Goal: Information Seeking & Learning: Learn about a topic

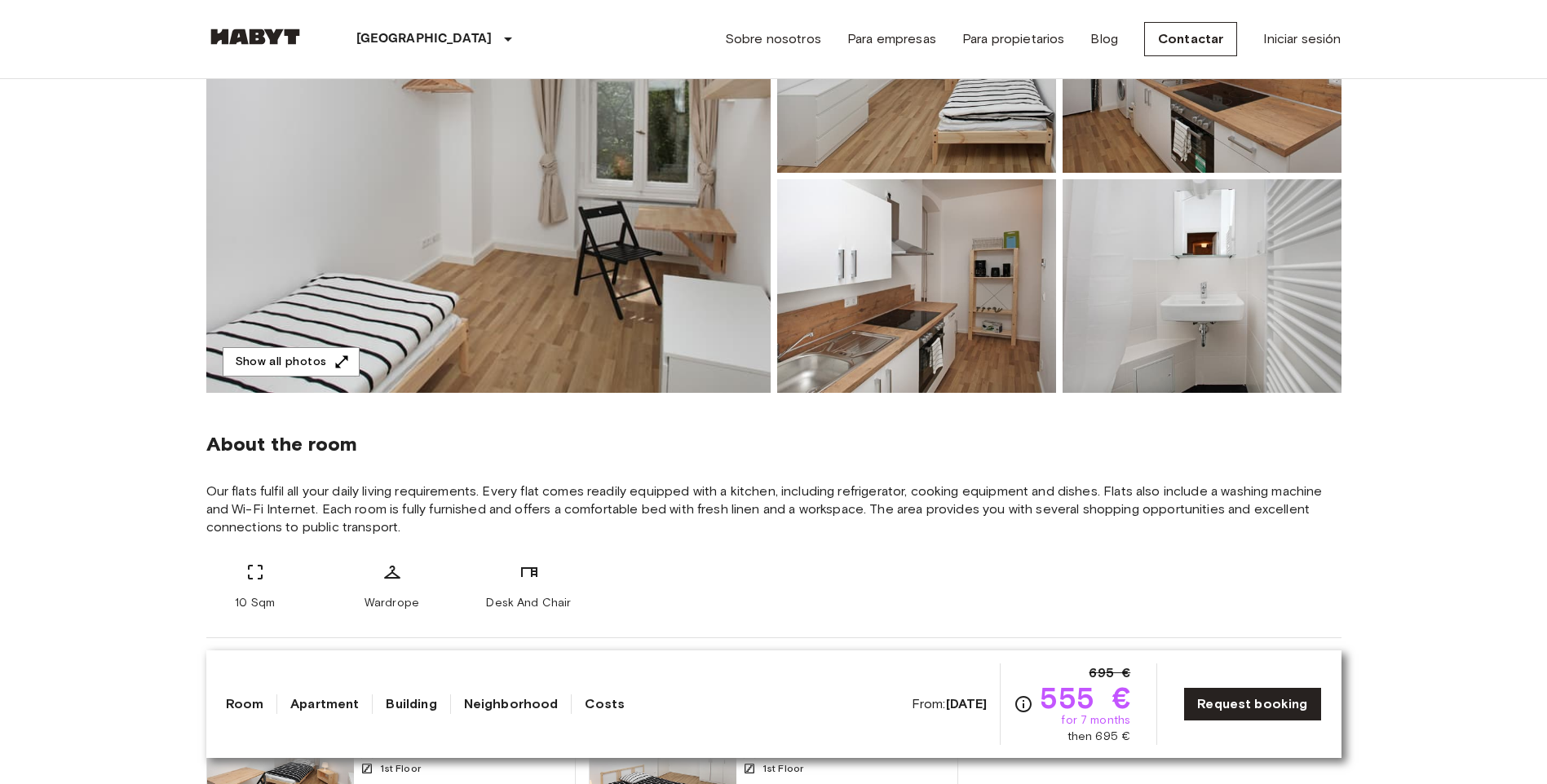
scroll to position [244, 0]
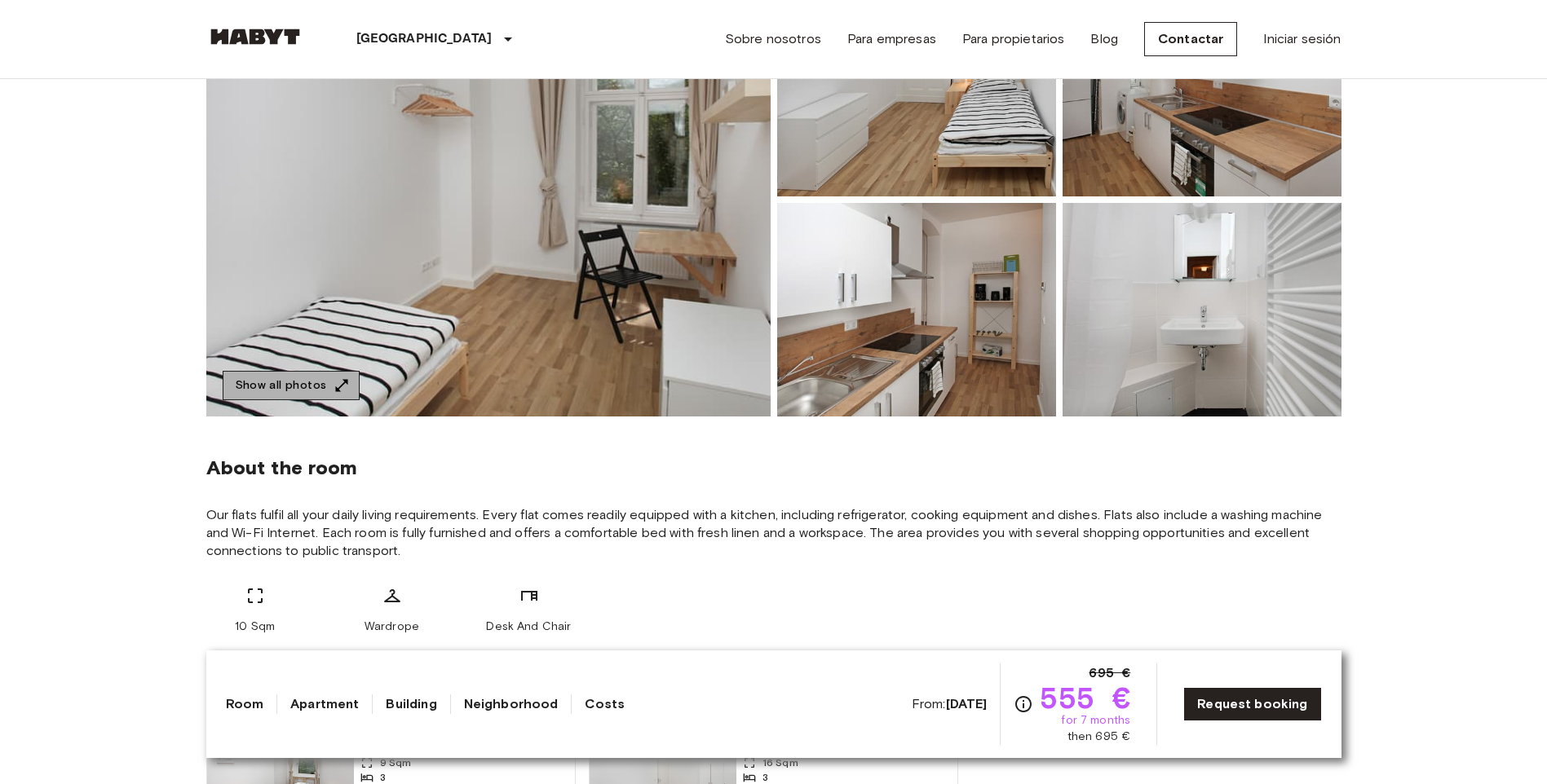
click at [290, 379] on button "Show all photos" at bounding box center [291, 386] width 137 height 30
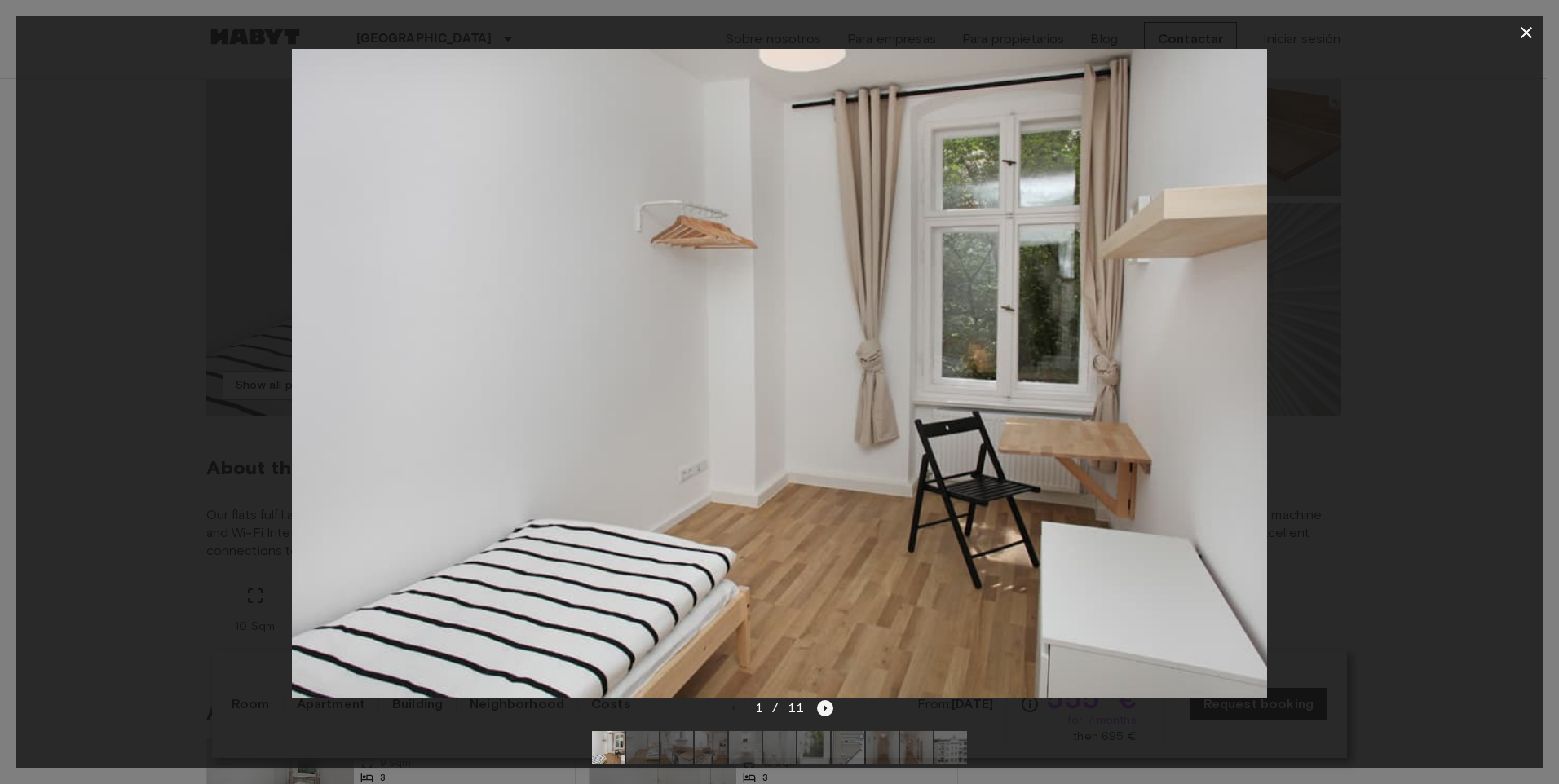
click at [817, 705] on icon "Next image" at bounding box center [825, 708] width 16 height 16
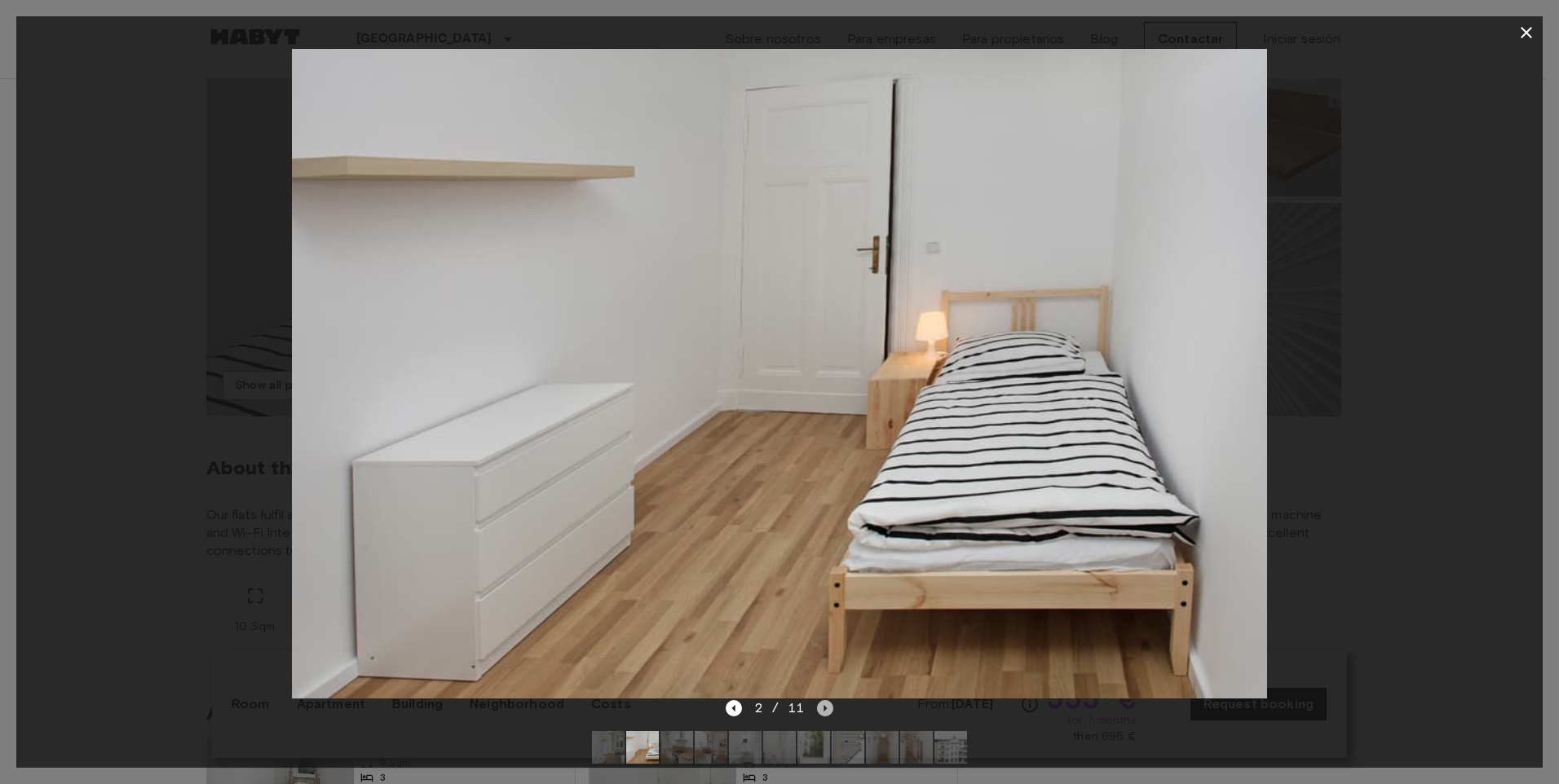
click at [817, 705] on icon "Next image" at bounding box center [825, 708] width 16 height 16
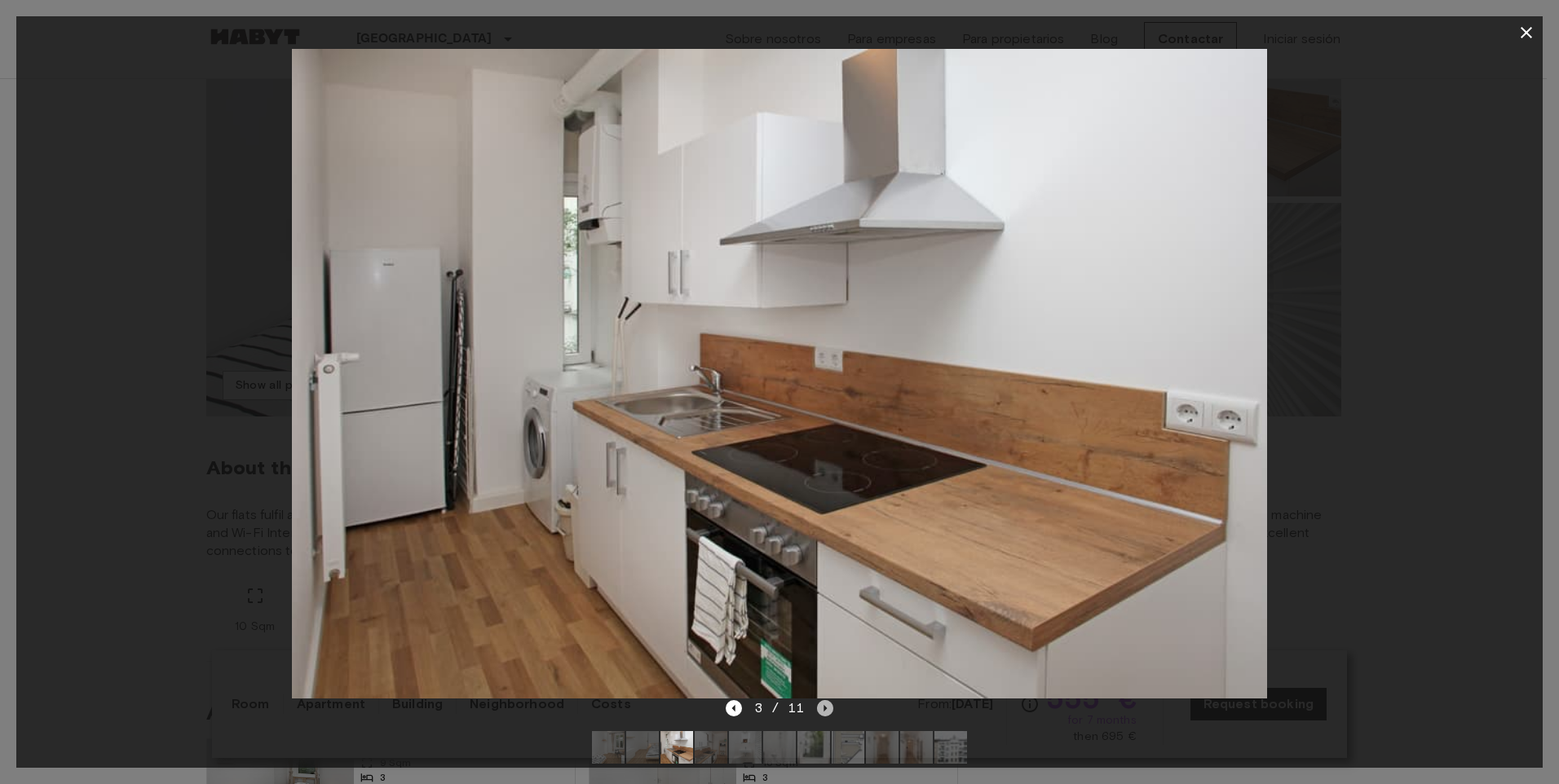
click at [826, 707] on icon "Next image" at bounding box center [825, 708] width 16 height 16
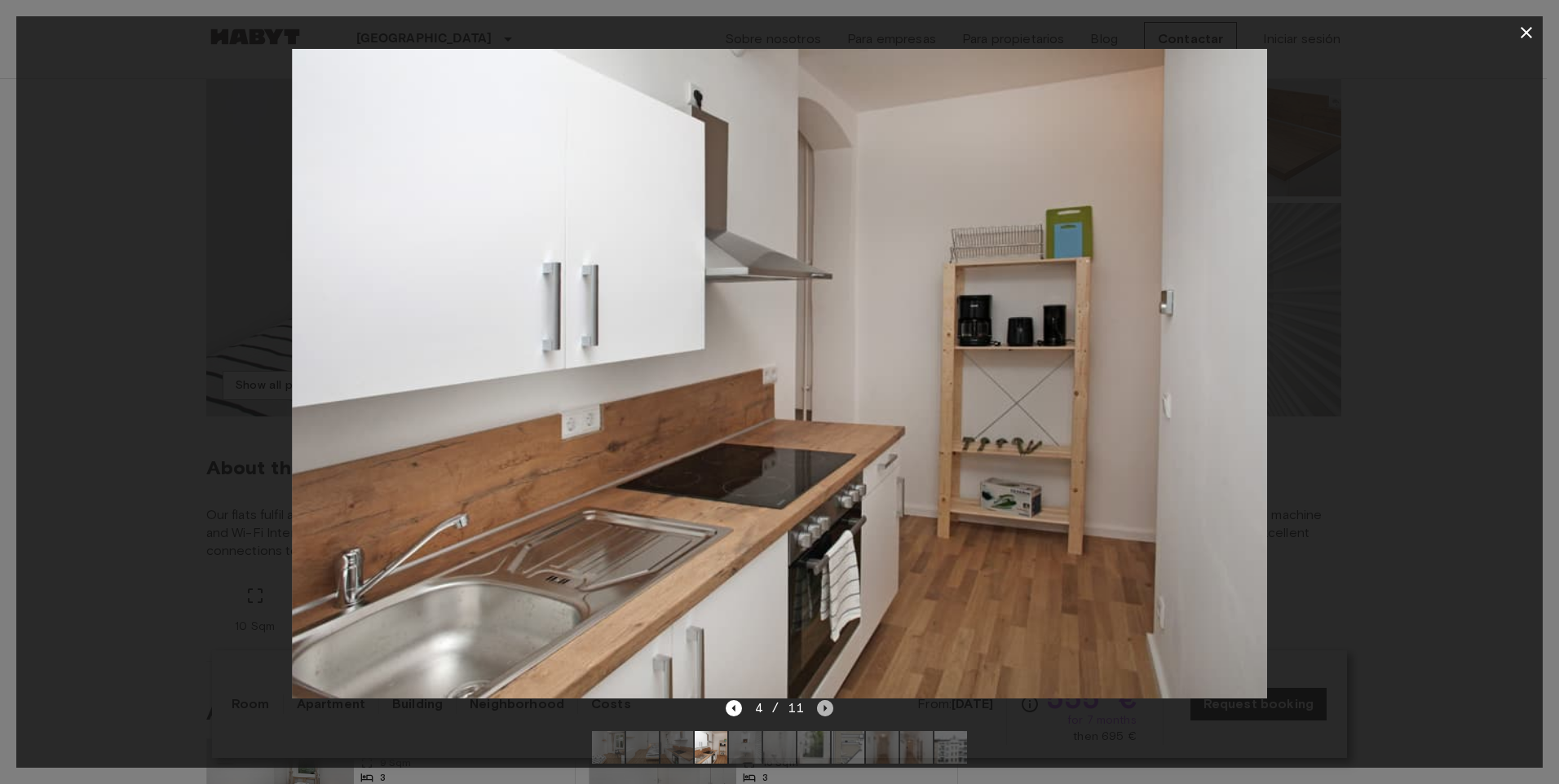
click at [826, 707] on icon "Next image" at bounding box center [825, 708] width 16 height 16
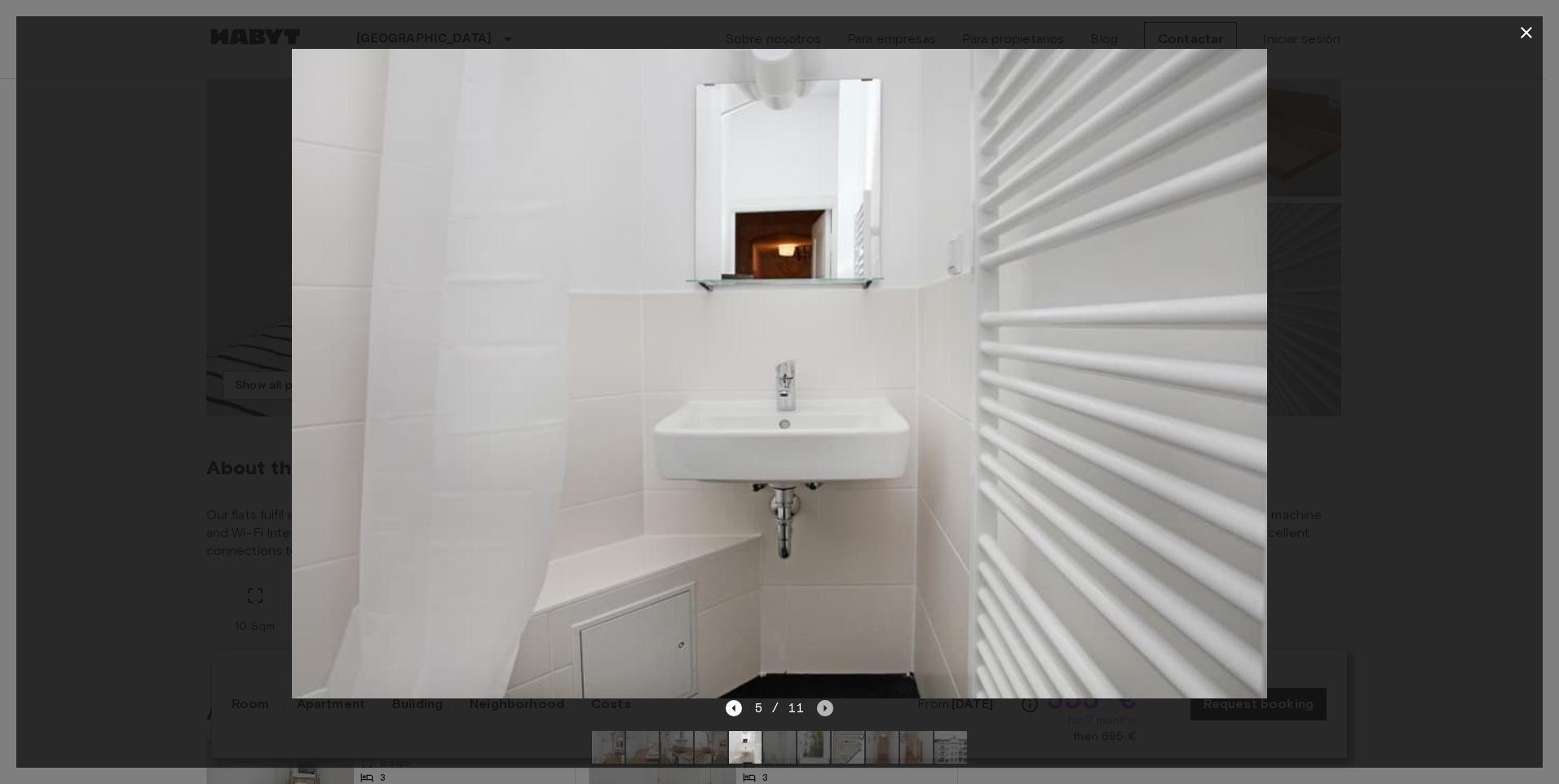
click at [826, 707] on icon "Next image" at bounding box center [825, 708] width 16 height 16
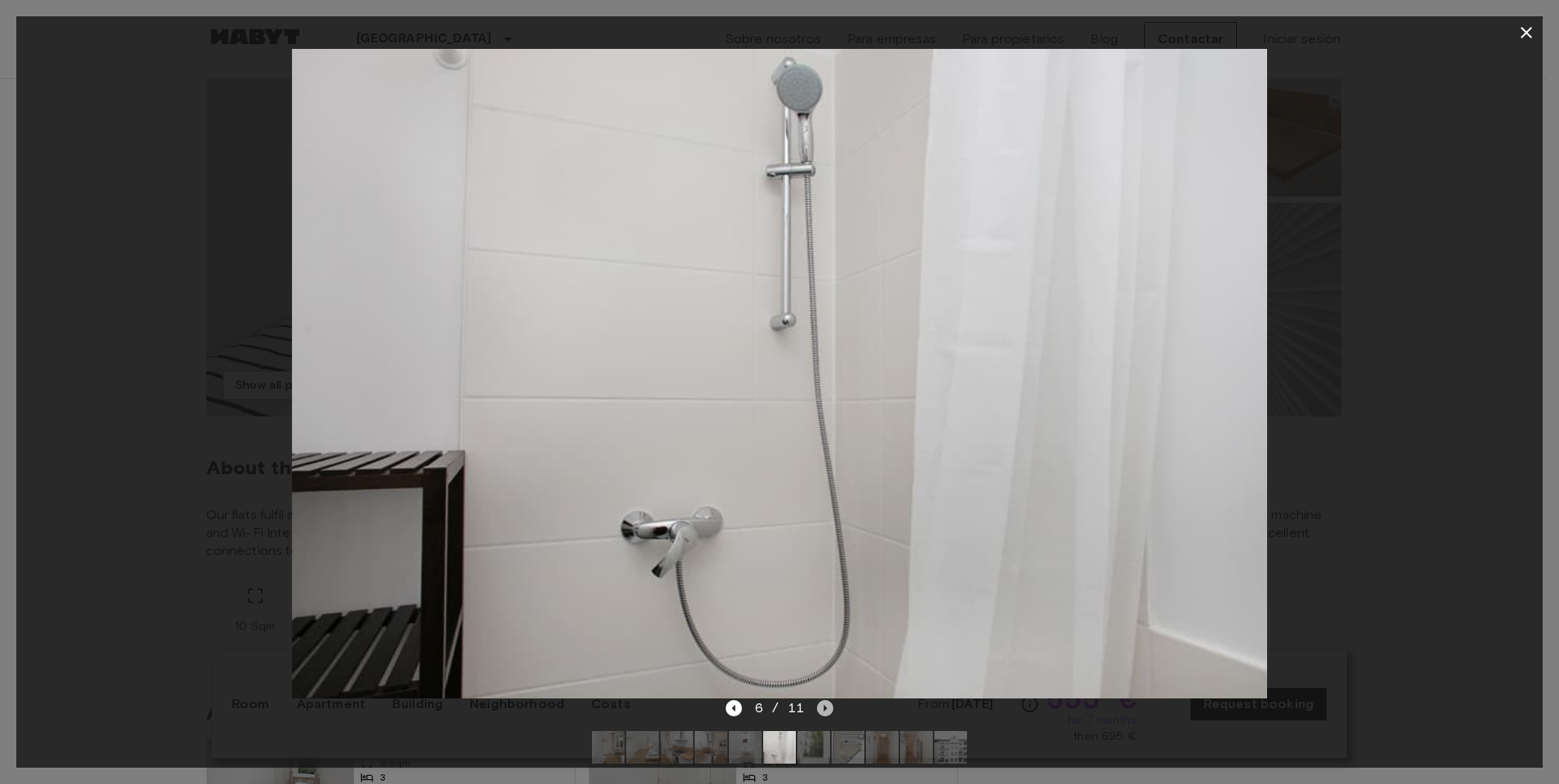
click at [826, 707] on icon "Next image" at bounding box center [825, 708] width 16 height 16
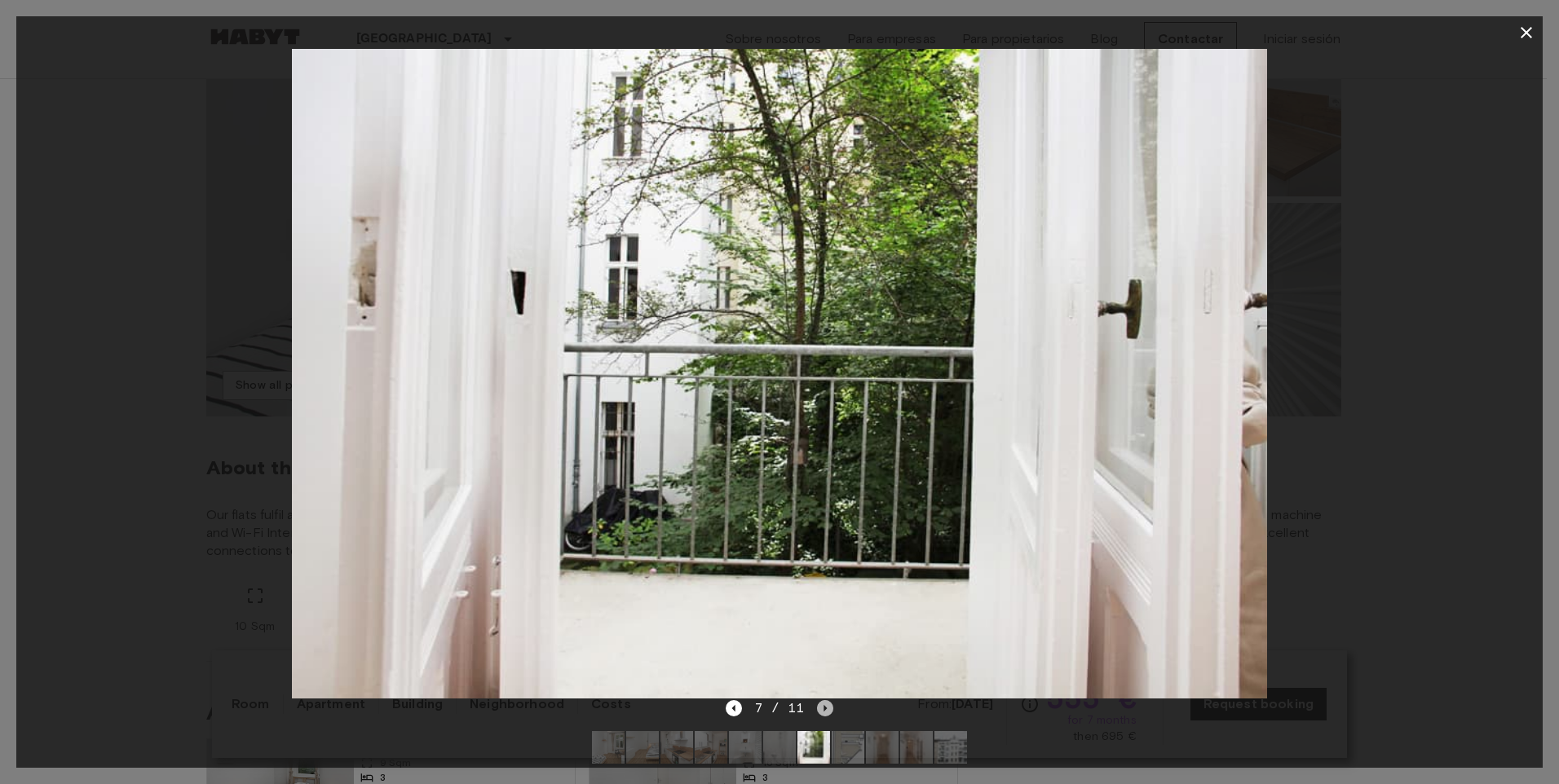
click at [827, 707] on icon "Next image" at bounding box center [825, 708] width 16 height 16
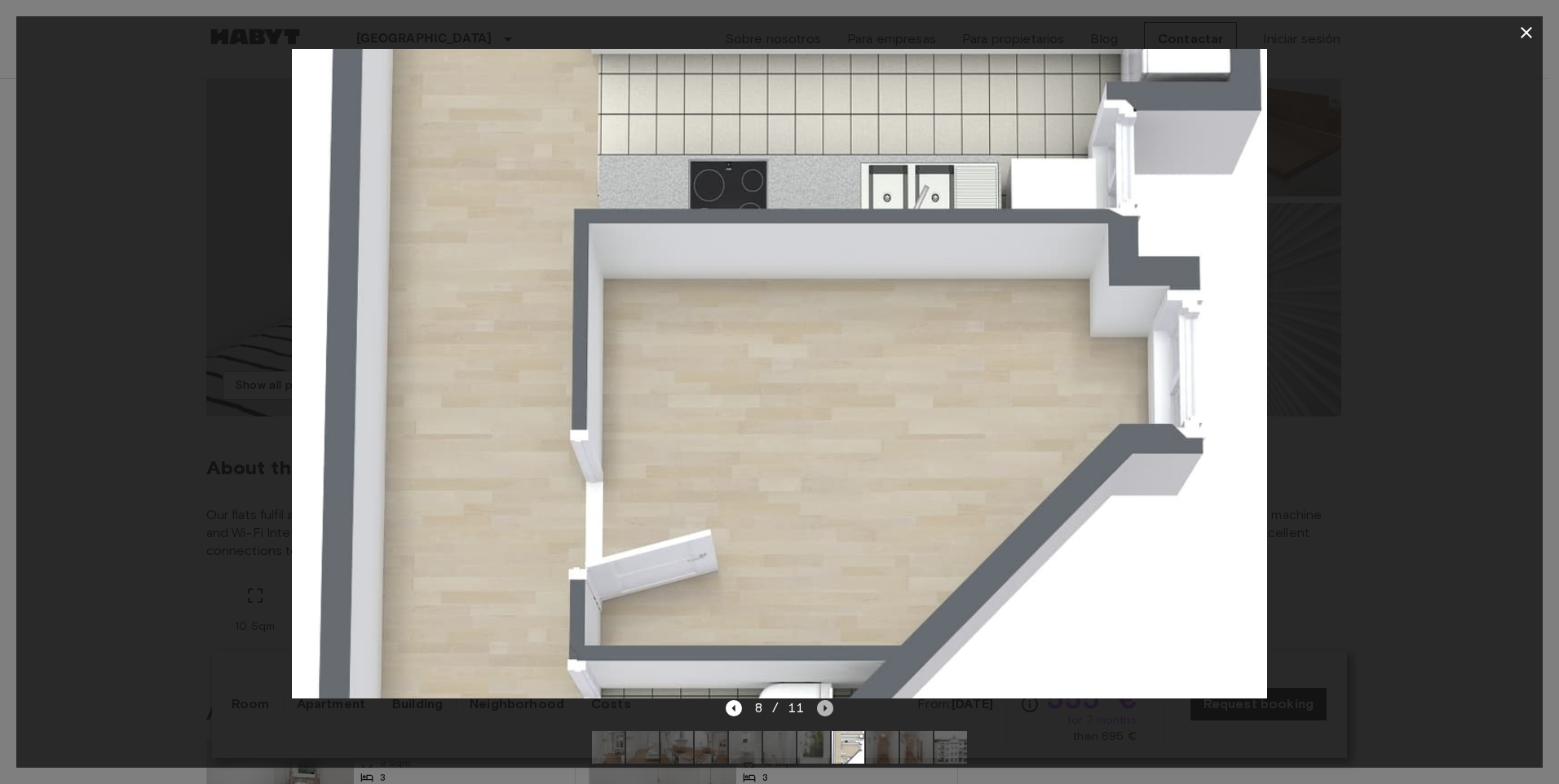
click at [827, 707] on icon "Next image" at bounding box center [825, 708] width 16 height 16
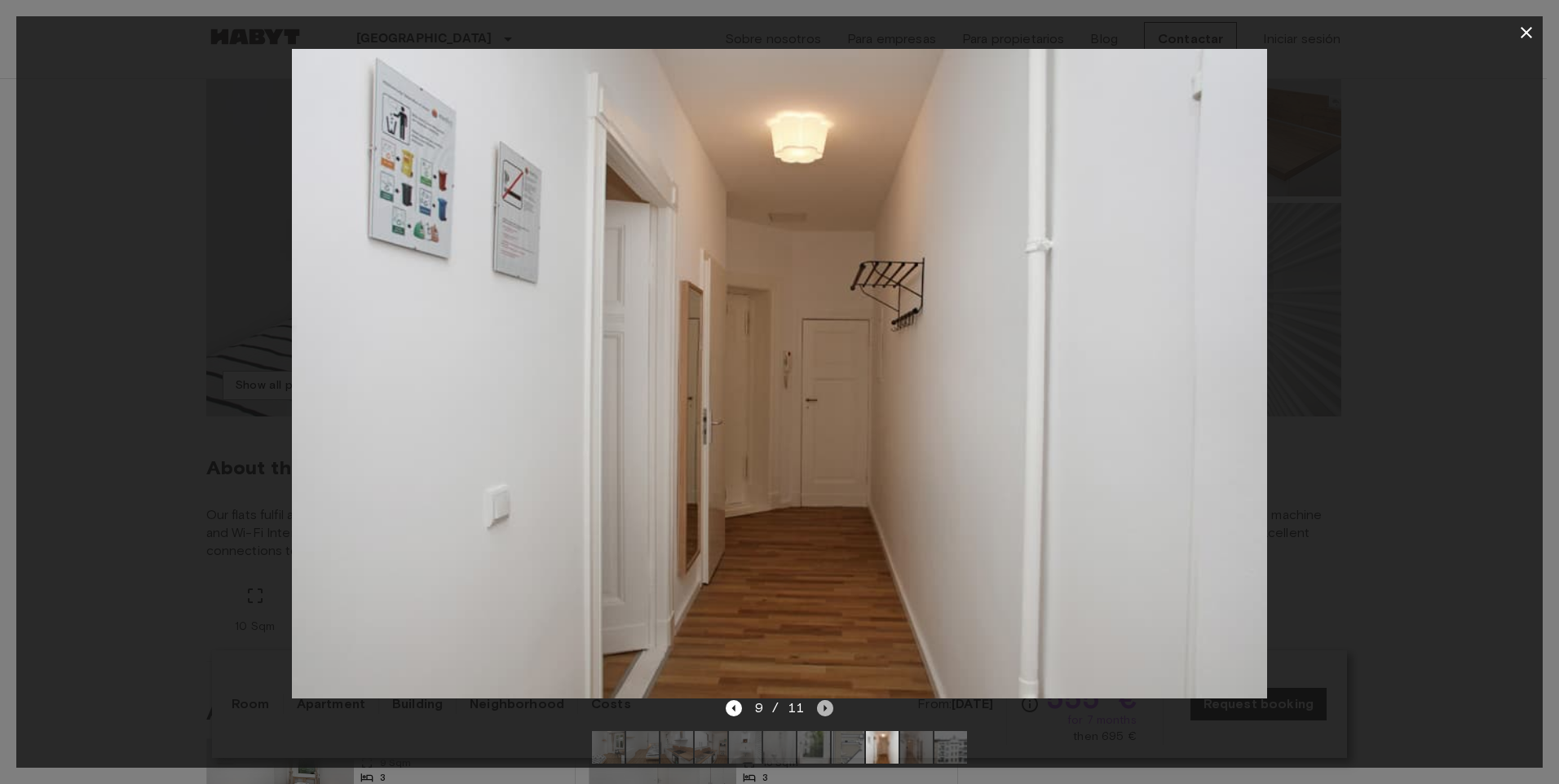
click at [827, 707] on icon "Next image" at bounding box center [825, 708] width 16 height 16
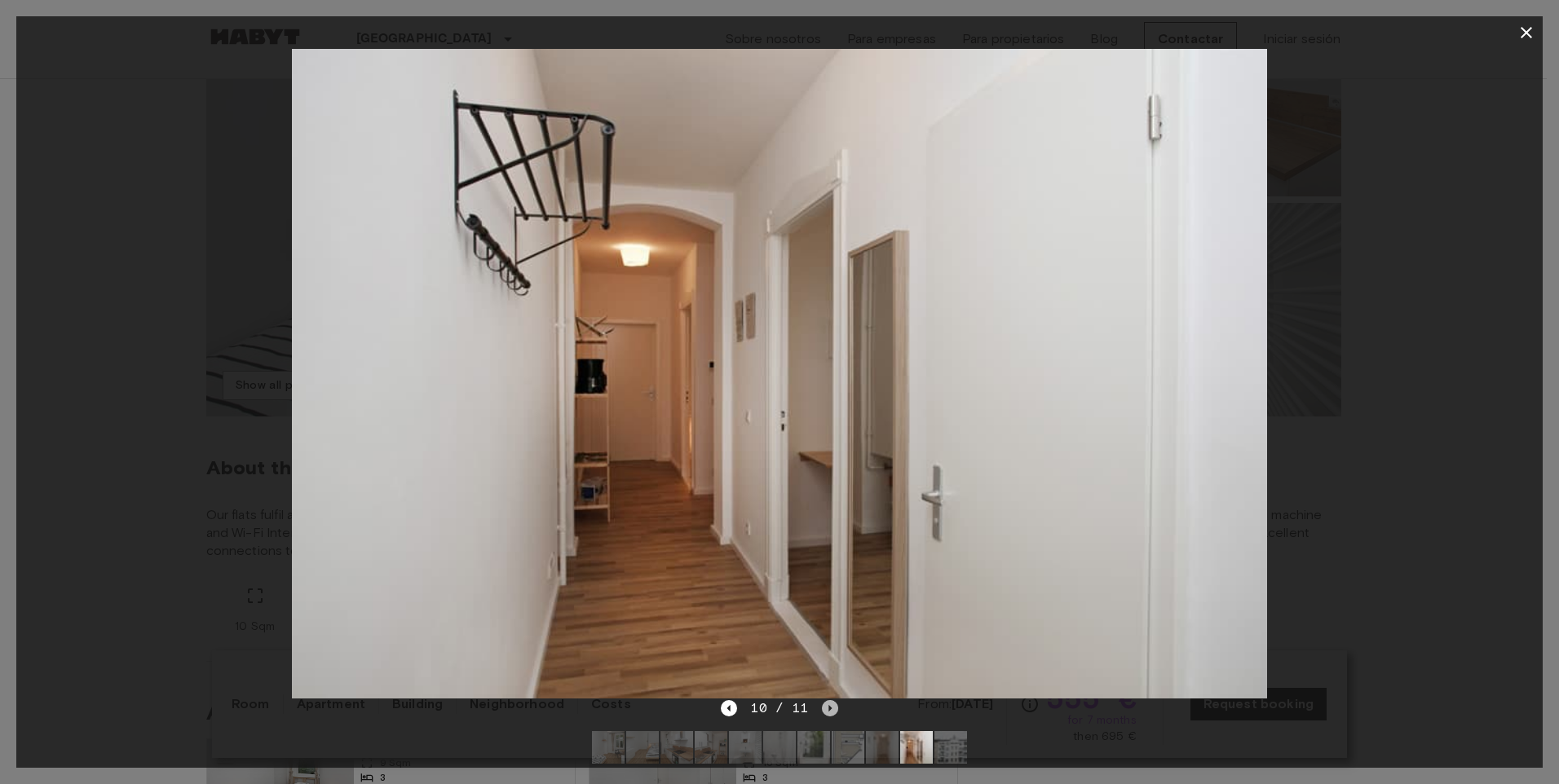
click at [827, 707] on icon "Next image" at bounding box center [830, 708] width 16 height 16
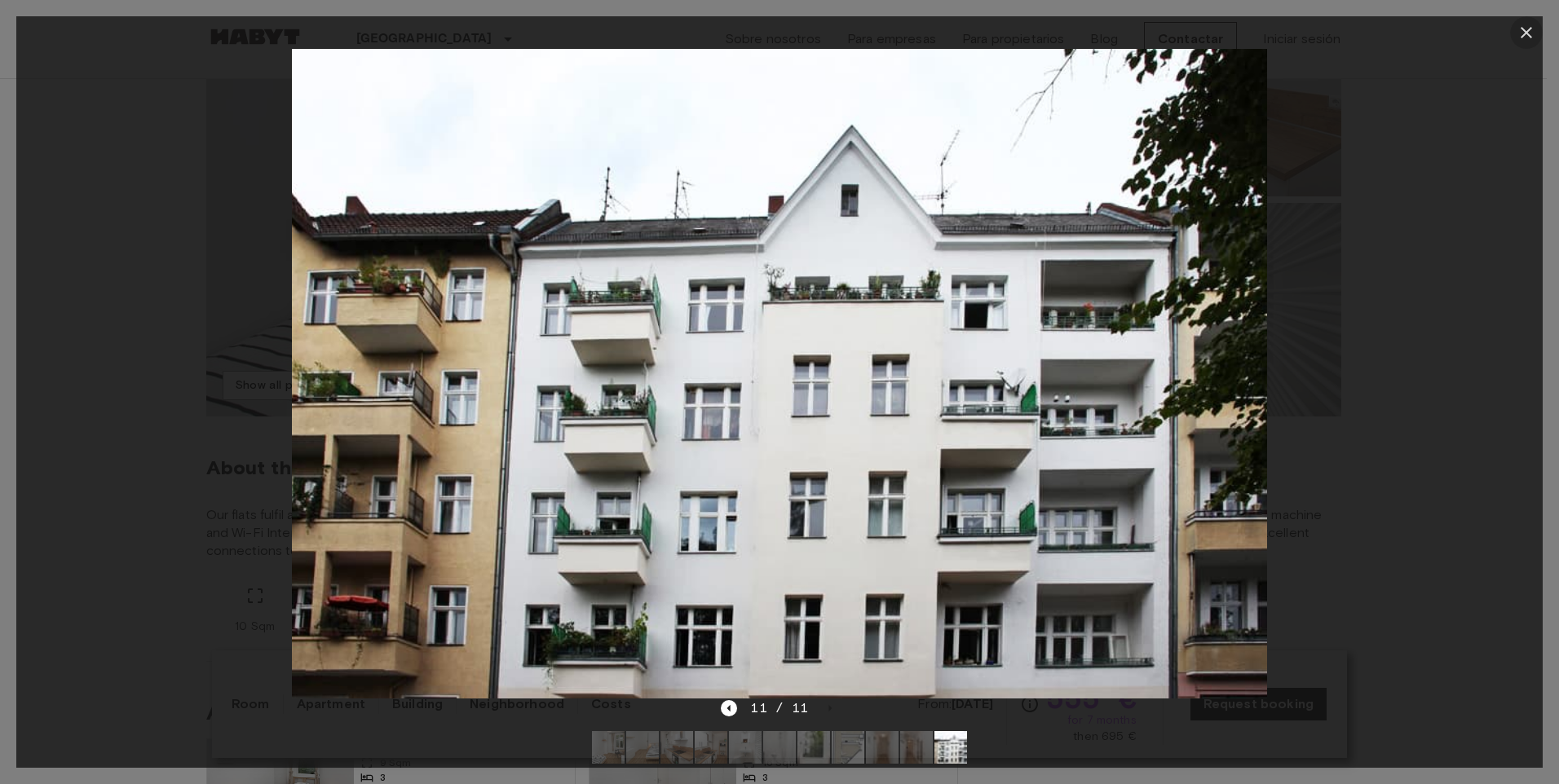
click at [1527, 22] on icon "button" at bounding box center [1526, 32] width 20 height 20
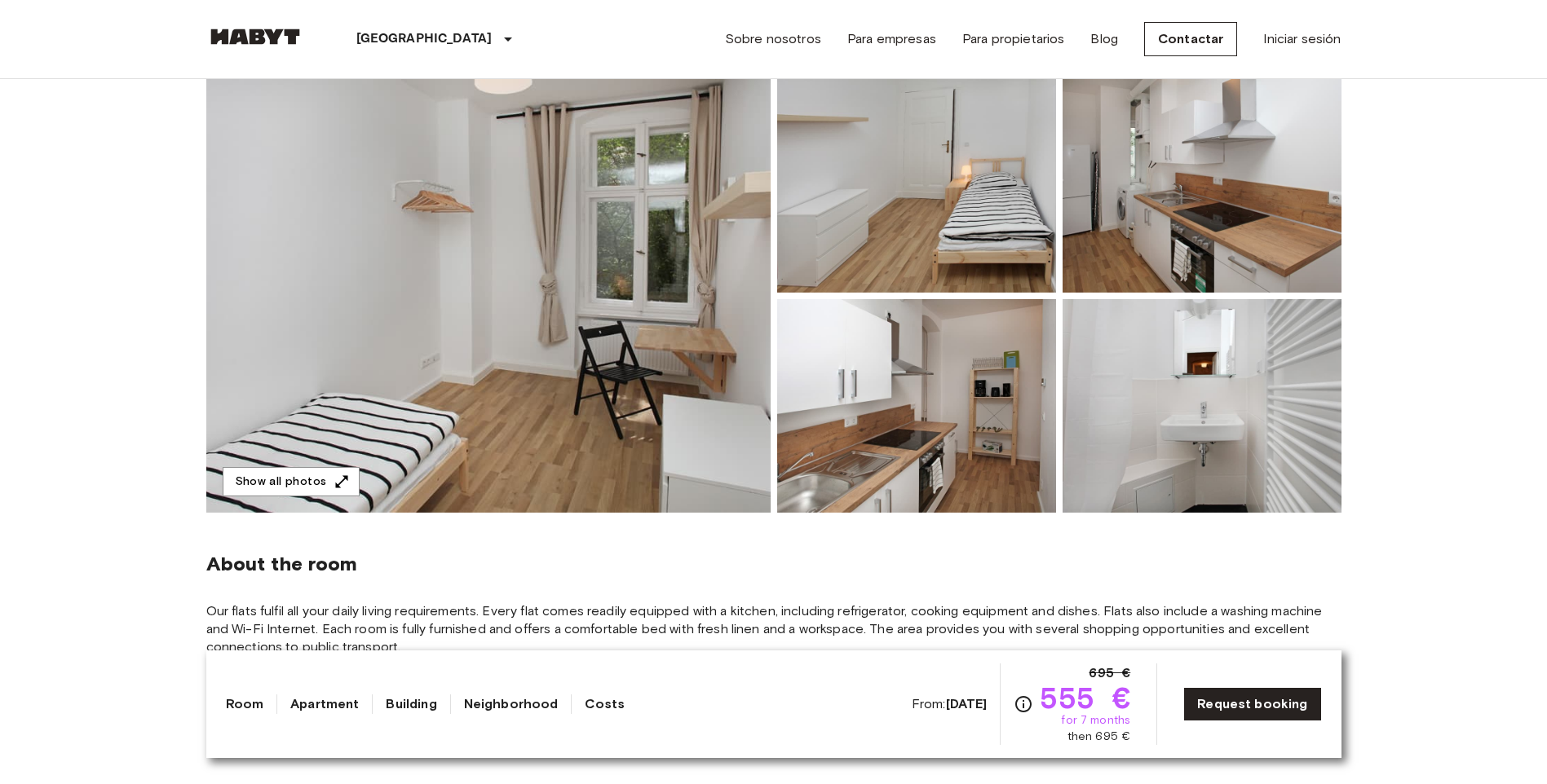
scroll to position [0, 0]
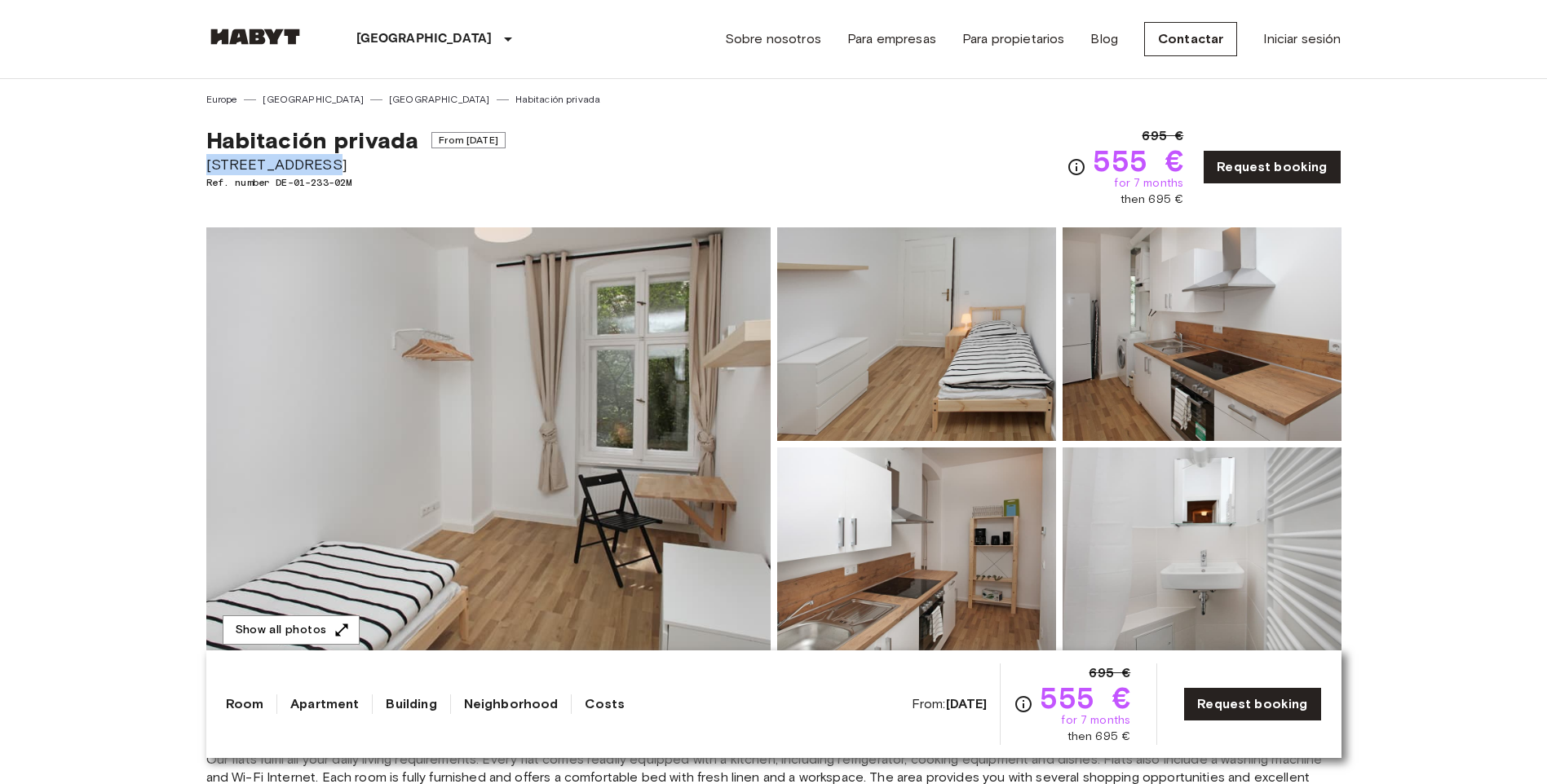
drag, startPoint x: 310, startPoint y: 165, endPoint x: 206, endPoint y: 164, distance: 104.0
click at [206, 164] on span "[STREET_ADDRESS]" at bounding box center [356, 164] width 300 height 22
copy span "[STREET_ADDRESS]"
click at [433, 165] on span "[STREET_ADDRESS]" at bounding box center [356, 164] width 300 height 22
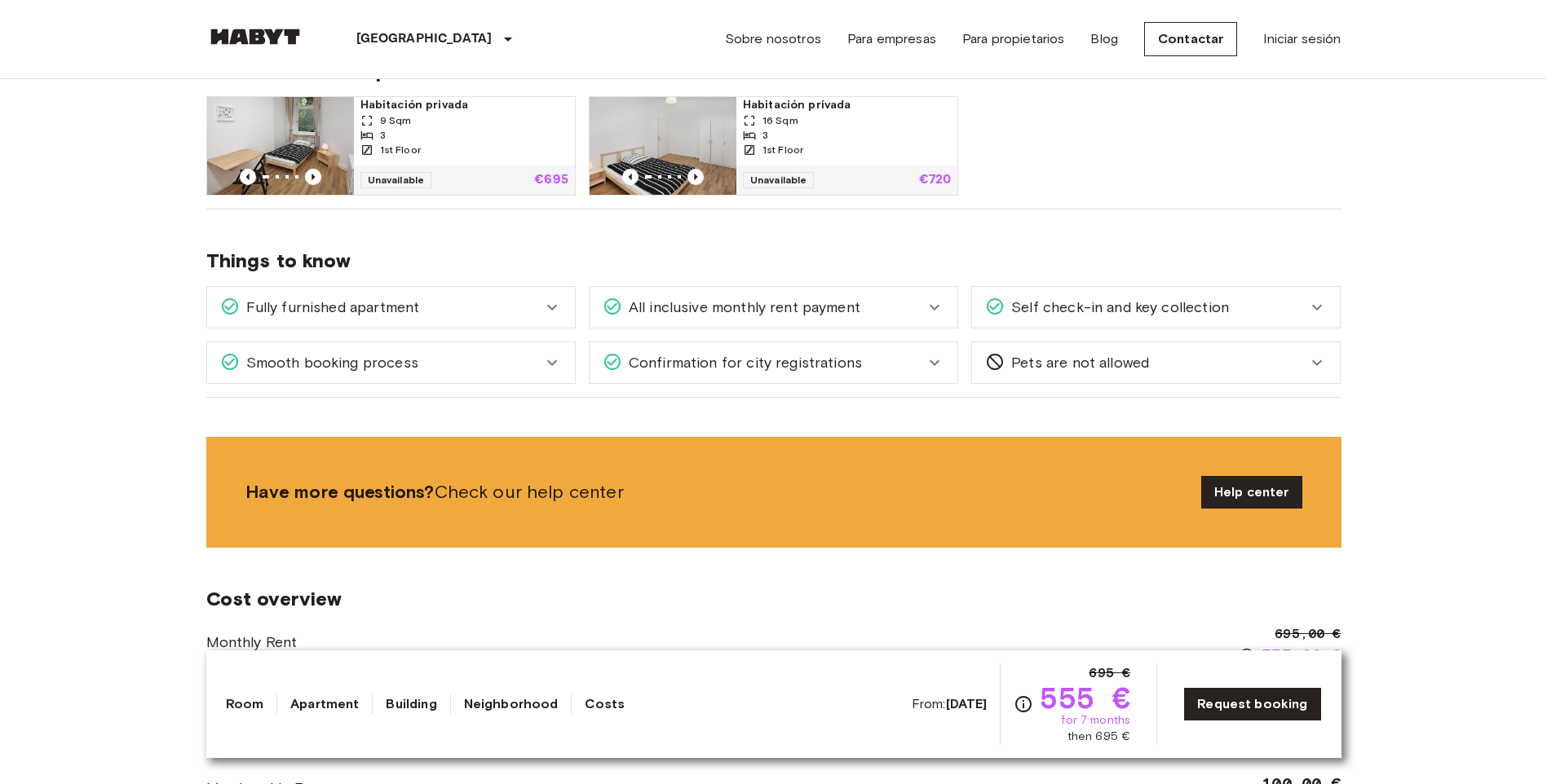
scroll to position [897, 0]
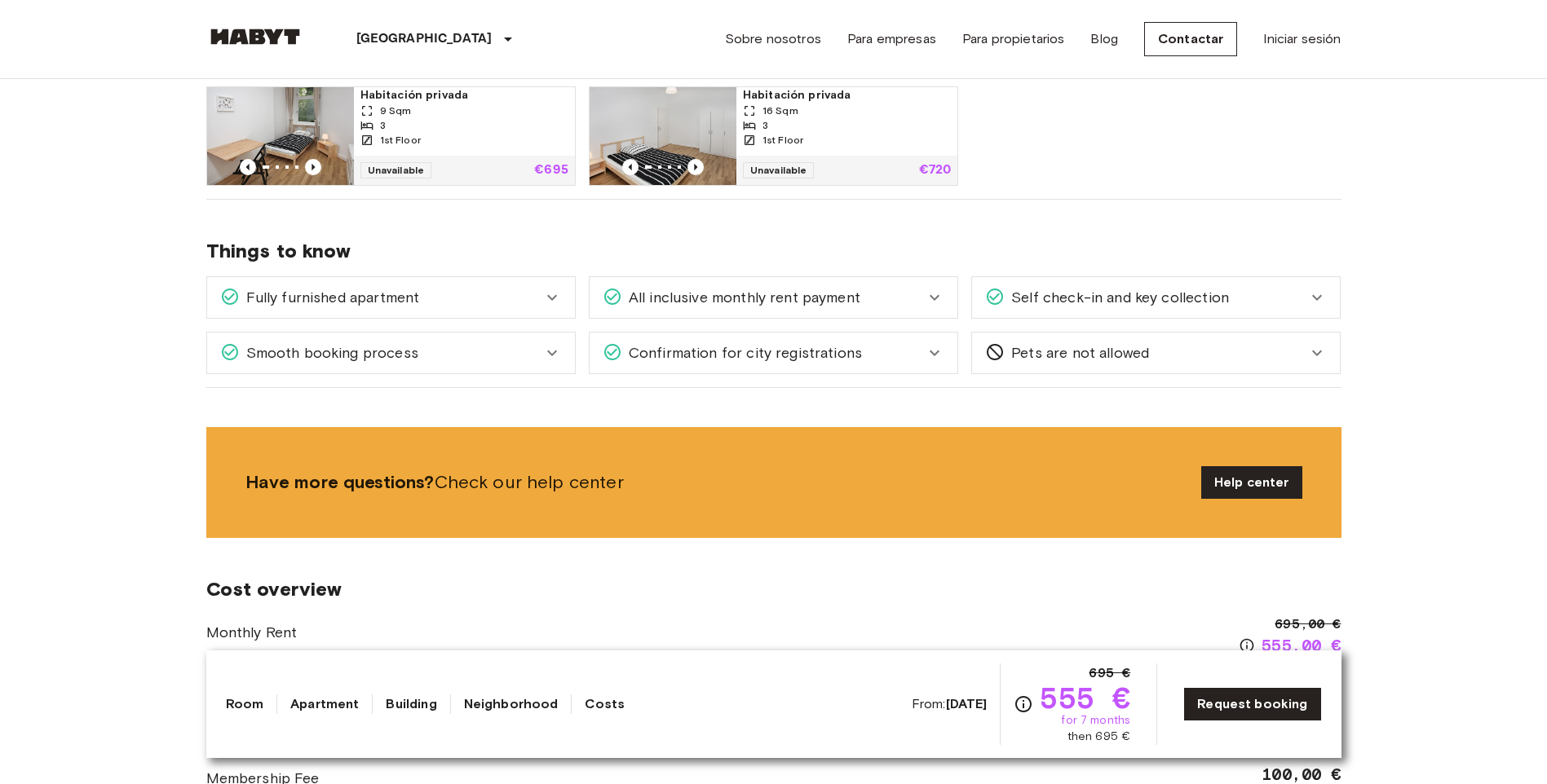
click at [940, 297] on icon at bounding box center [935, 297] width 20 height 20
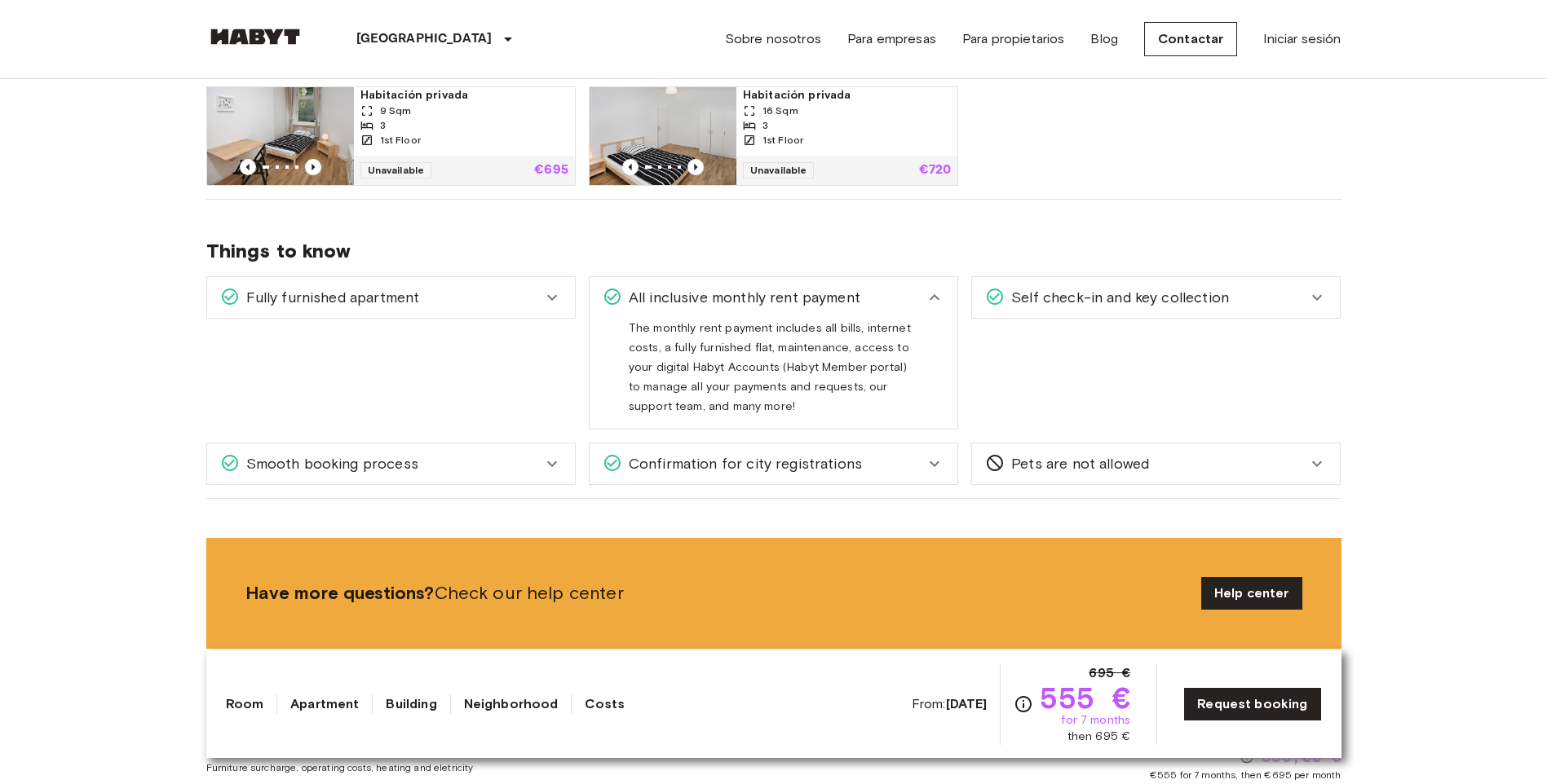
click at [929, 457] on icon at bounding box center [935, 464] width 20 height 20
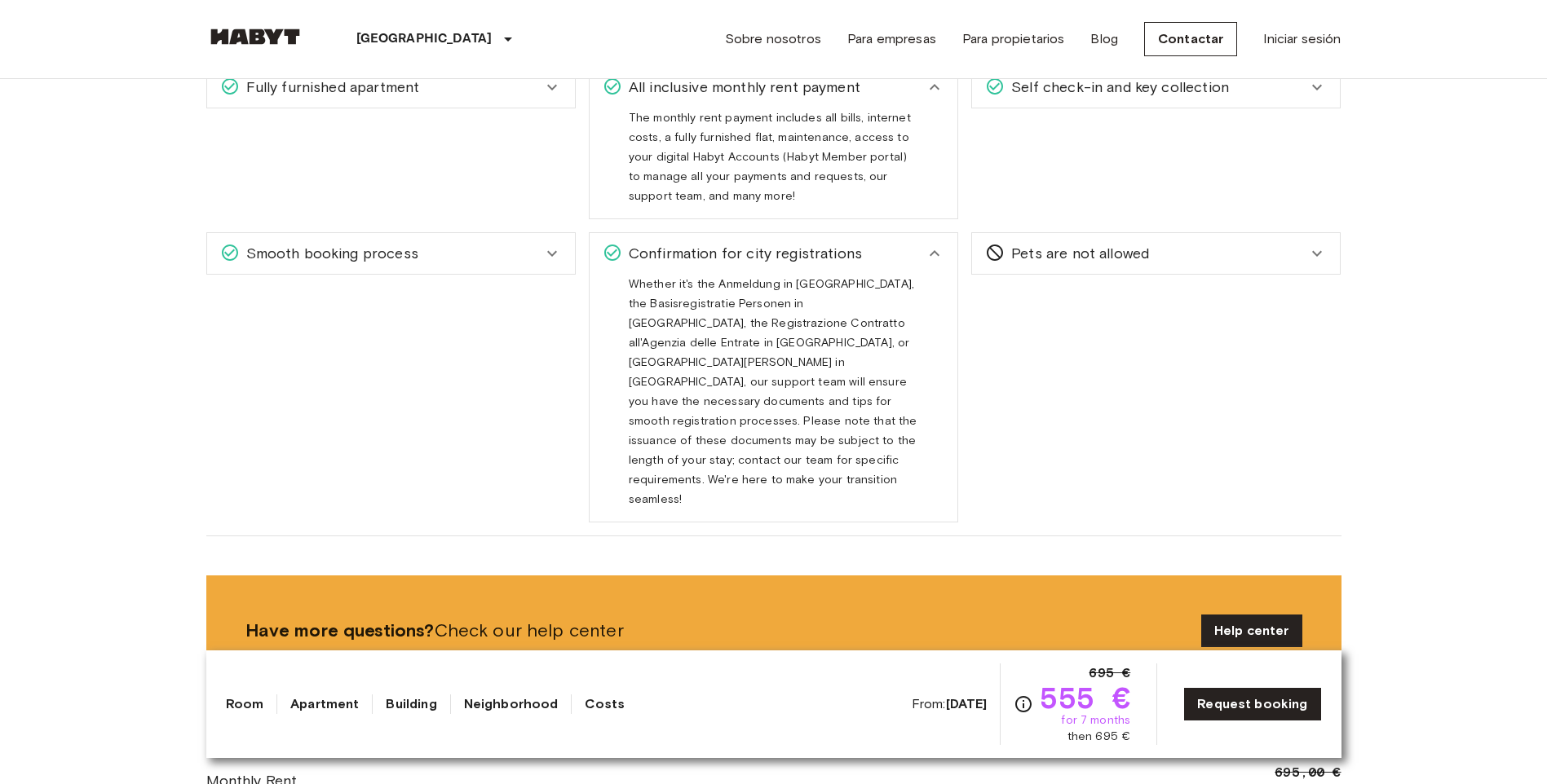
scroll to position [978, 0]
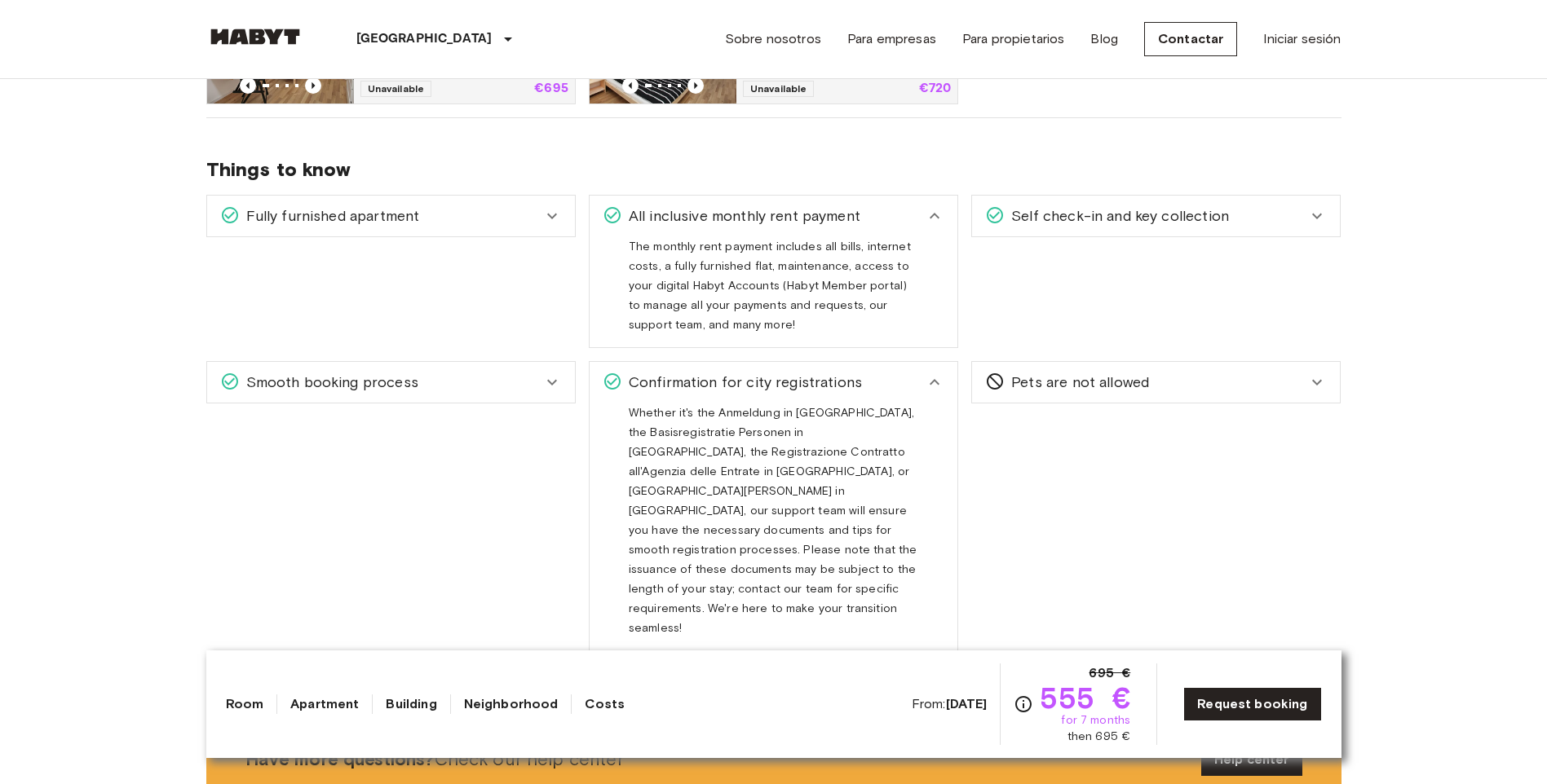
click at [1301, 385] on div "Pets are not allowed" at bounding box center [1146, 383] width 322 height 22
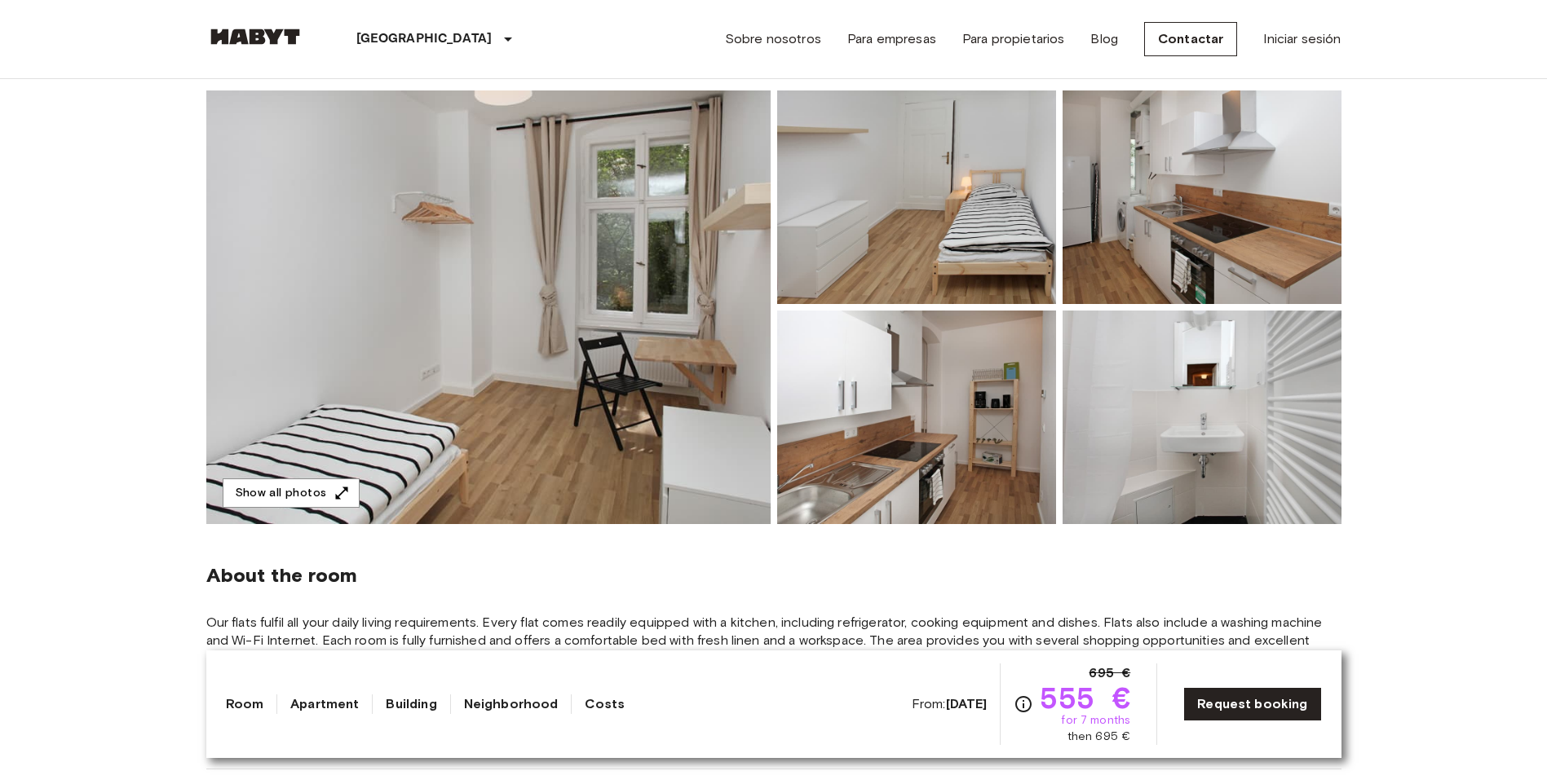
scroll to position [163, 0]
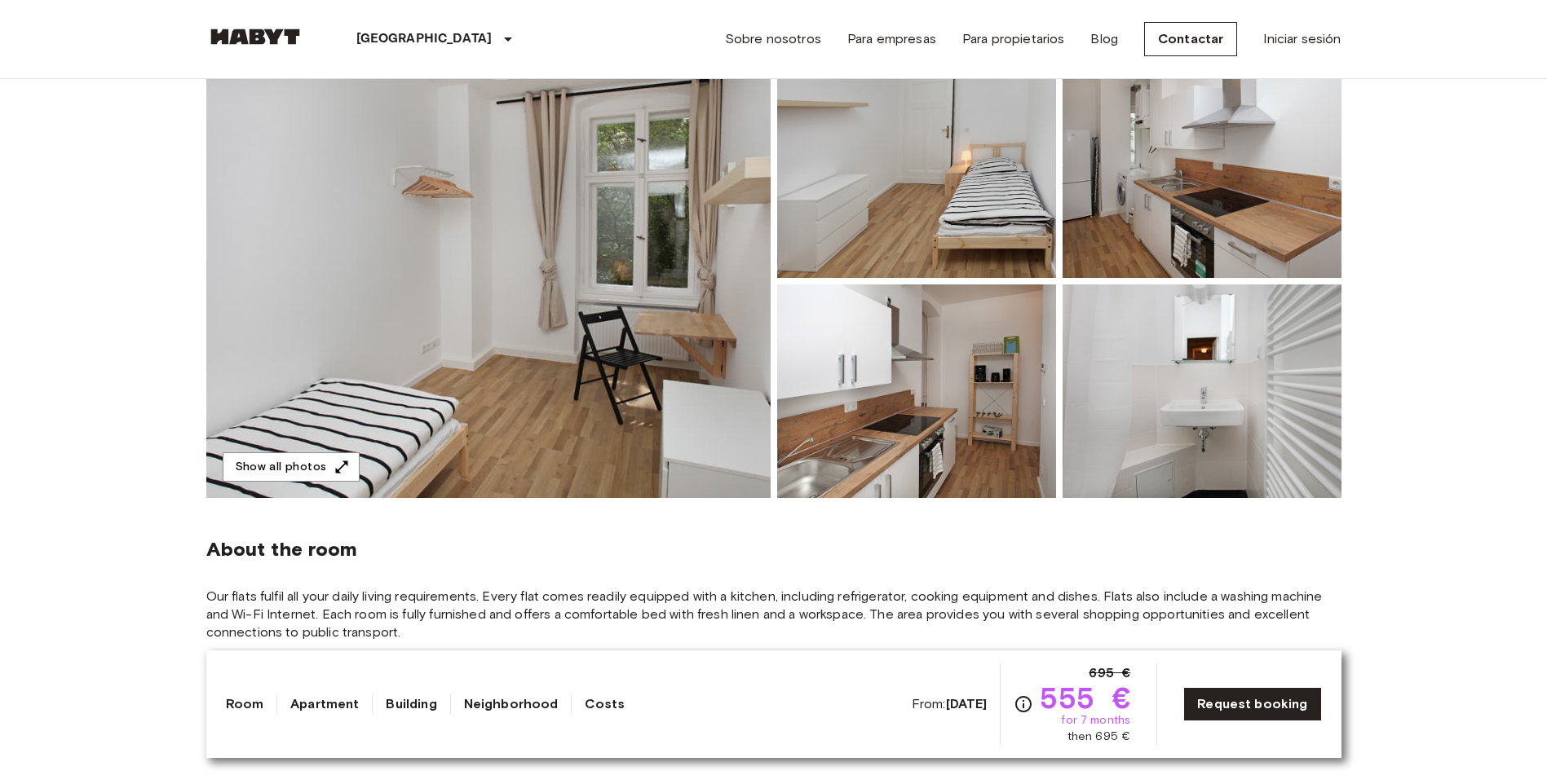
click at [240, 708] on link "Room" at bounding box center [245, 704] width 38 height 20
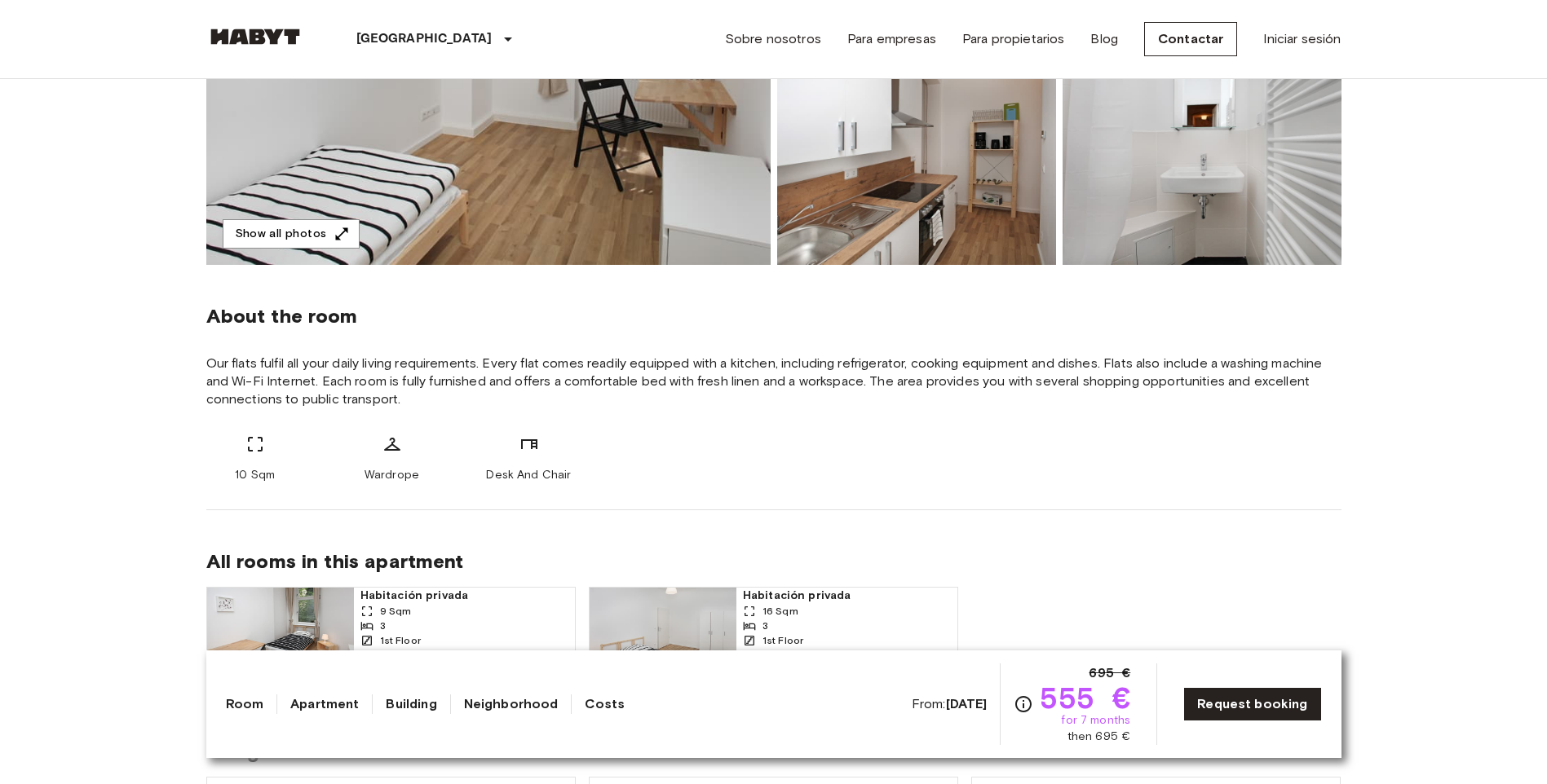
scroll to position [583, 0]
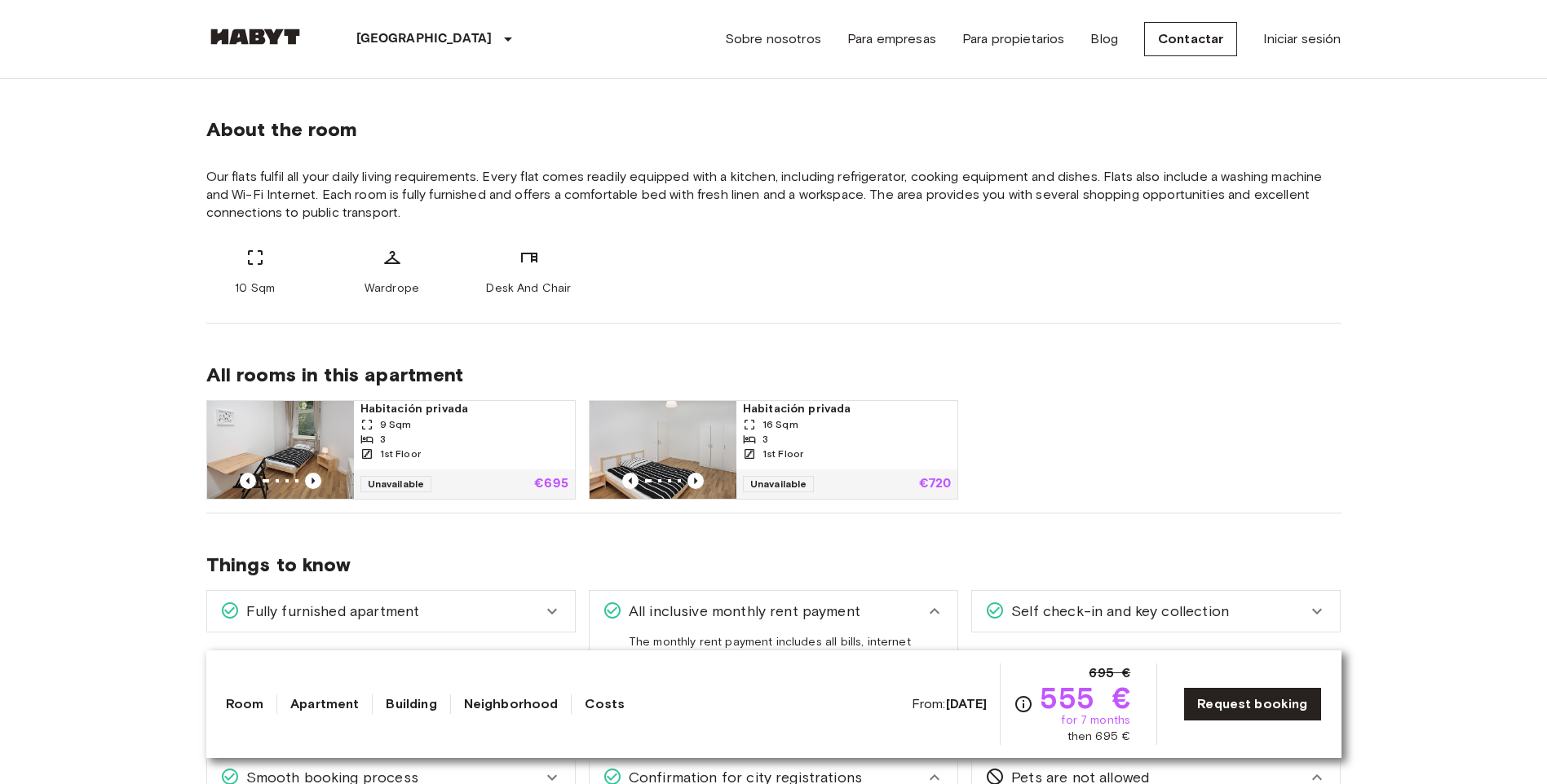
click at [312, 698] on link "Apartment" at bounding box center [324, 704] width 68 height 20
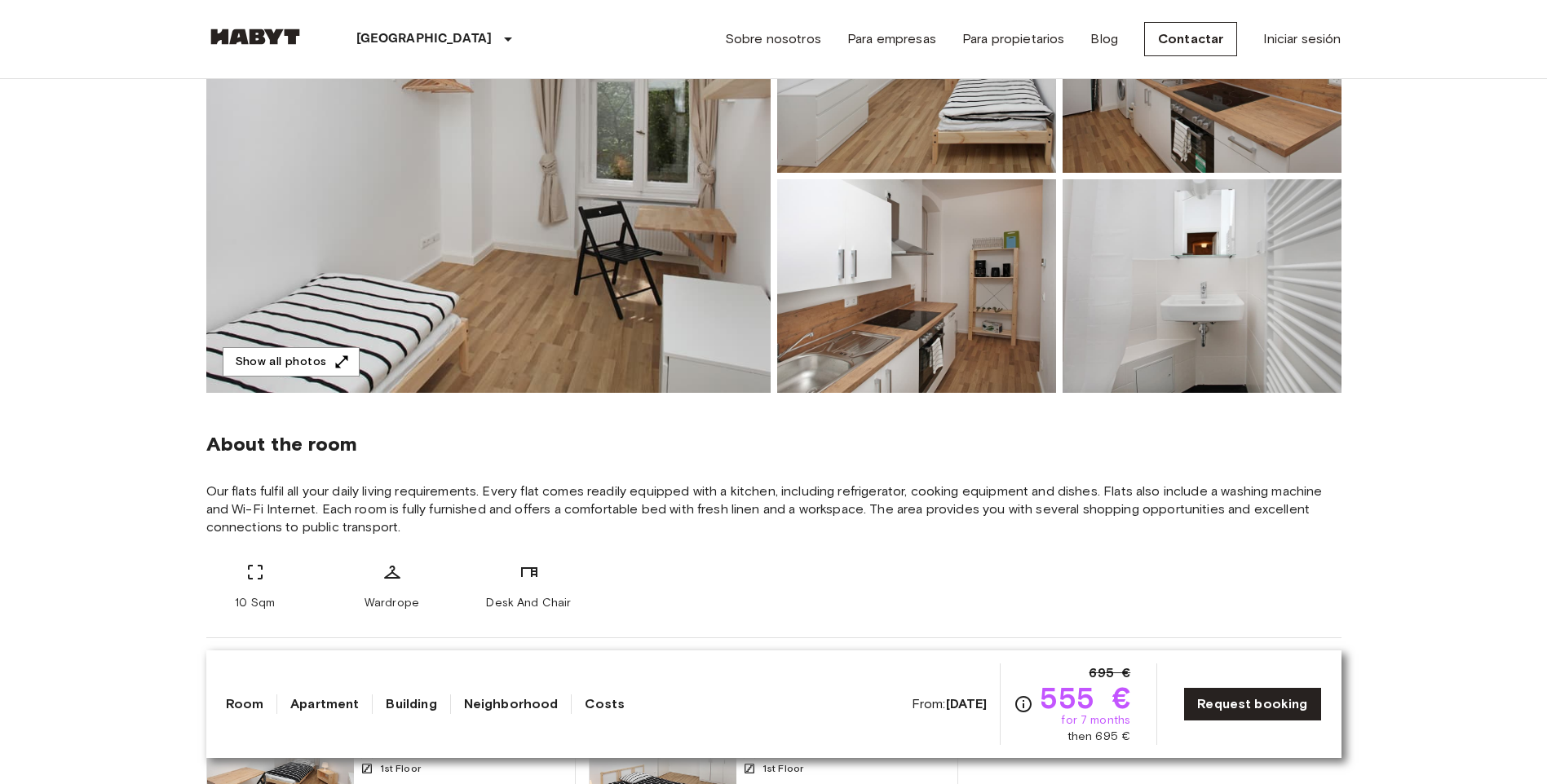
scroll to position [0, 0]
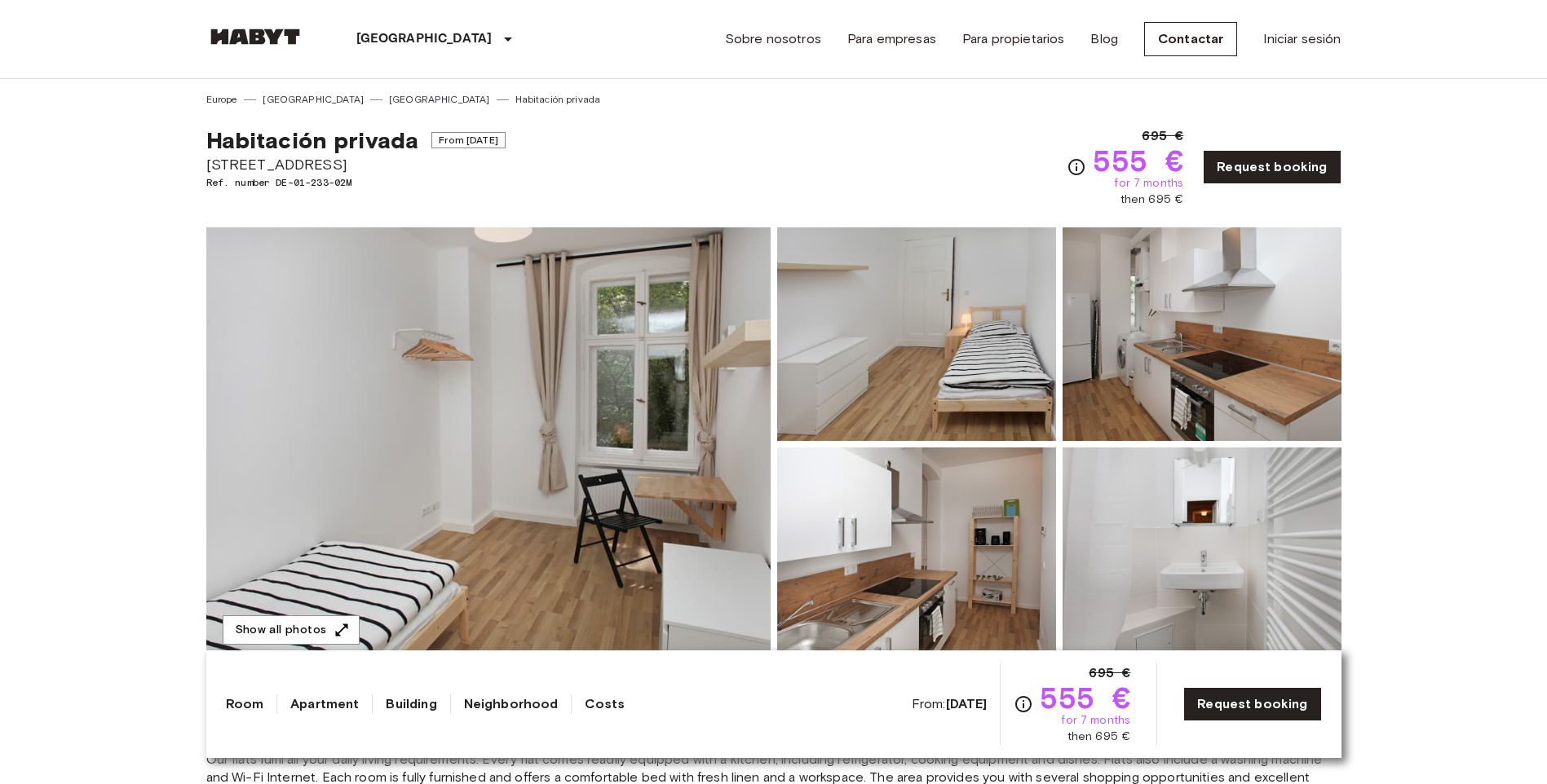
click at [402, 698] on link "Building" at bounding box center [411, 704] width 51 height 20
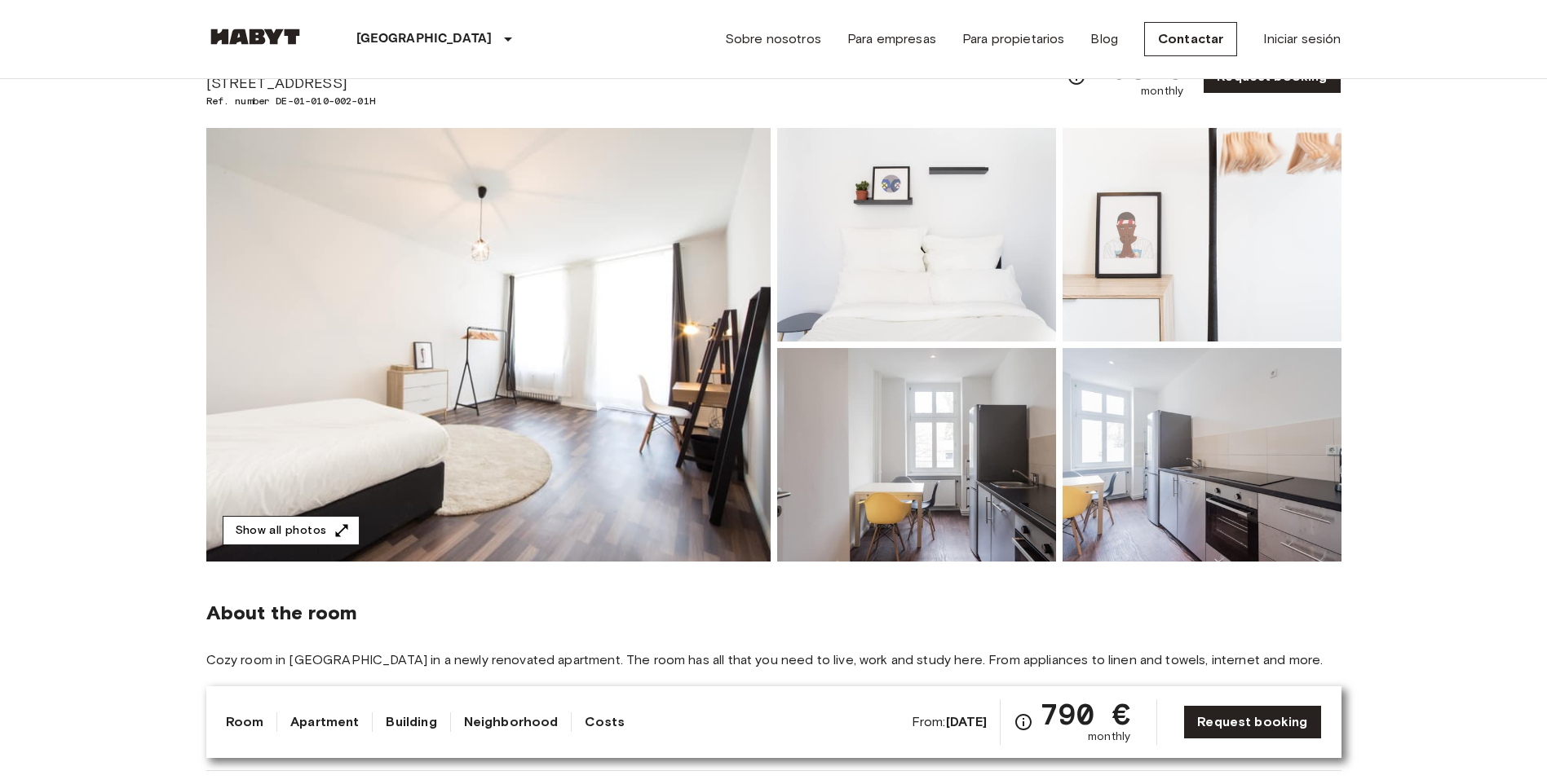
click at [325, 533] on button "Show all photos" at bounding box center [291, 531] width 137 height 30
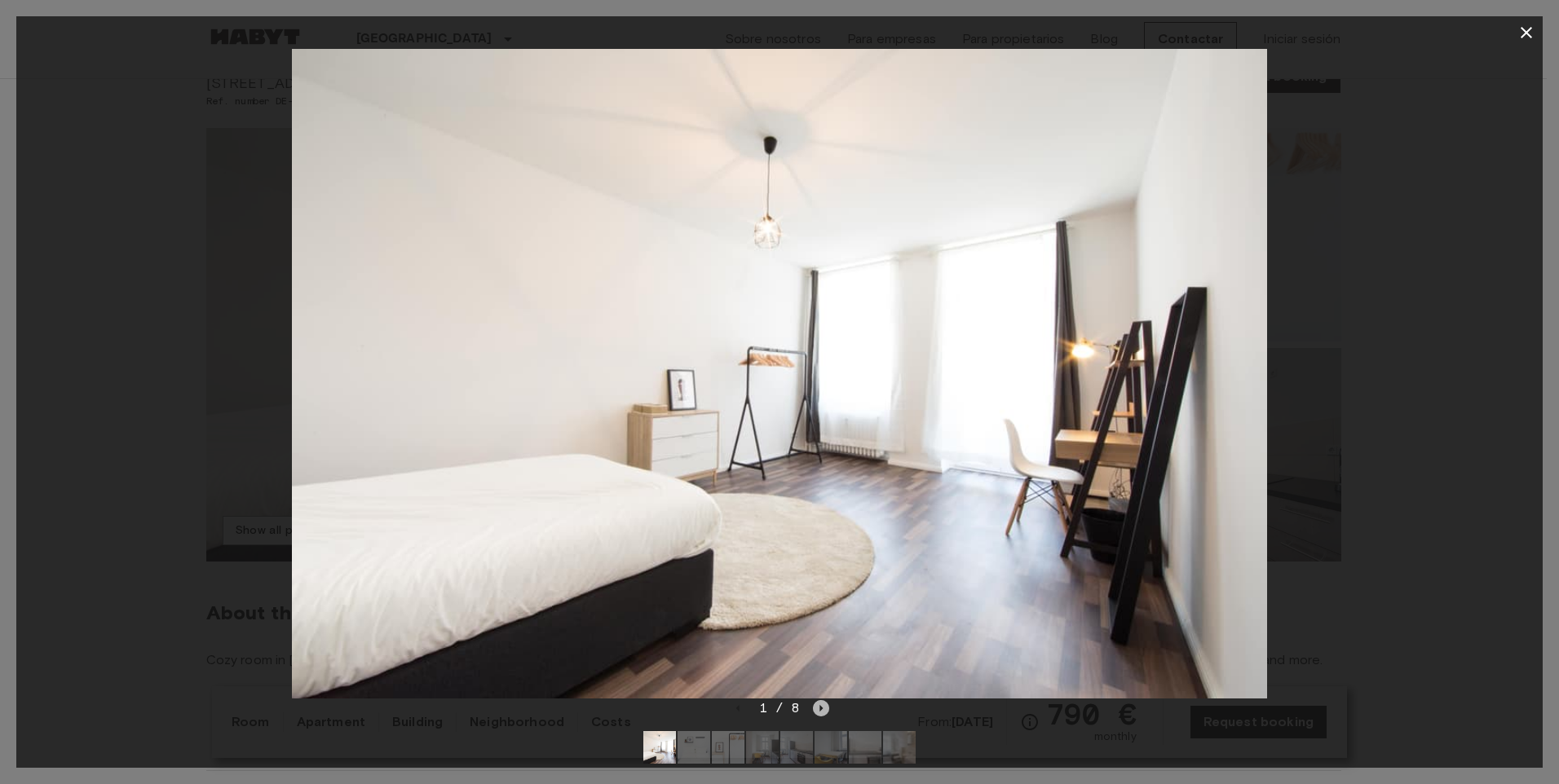
click at [823, 703] on icon "Next image" at bounding box center [821, 708] width 16 height 16
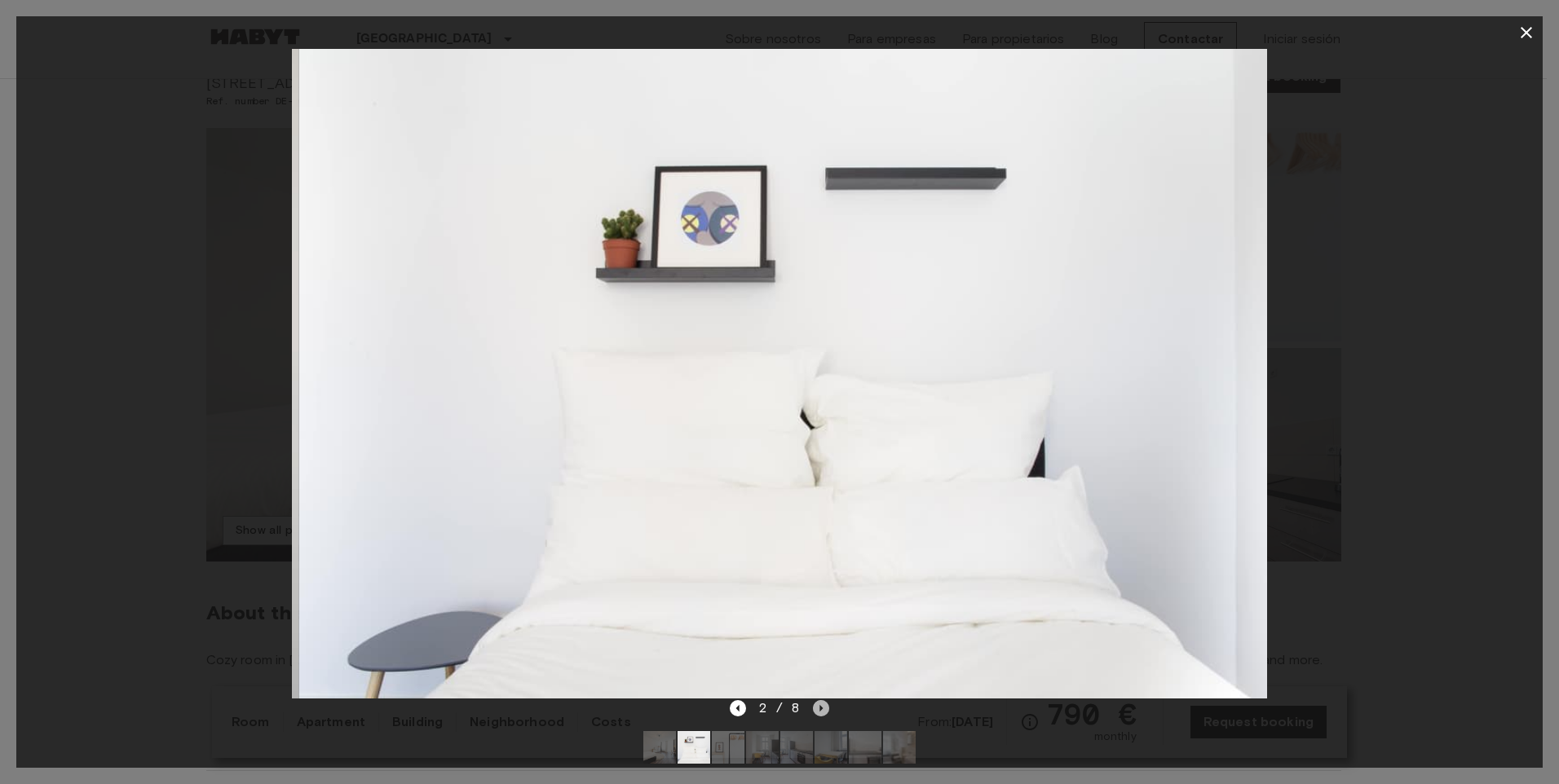
click at [823, 703] on icon "Next image" at bounding box center [821, 708] width 16 height 16
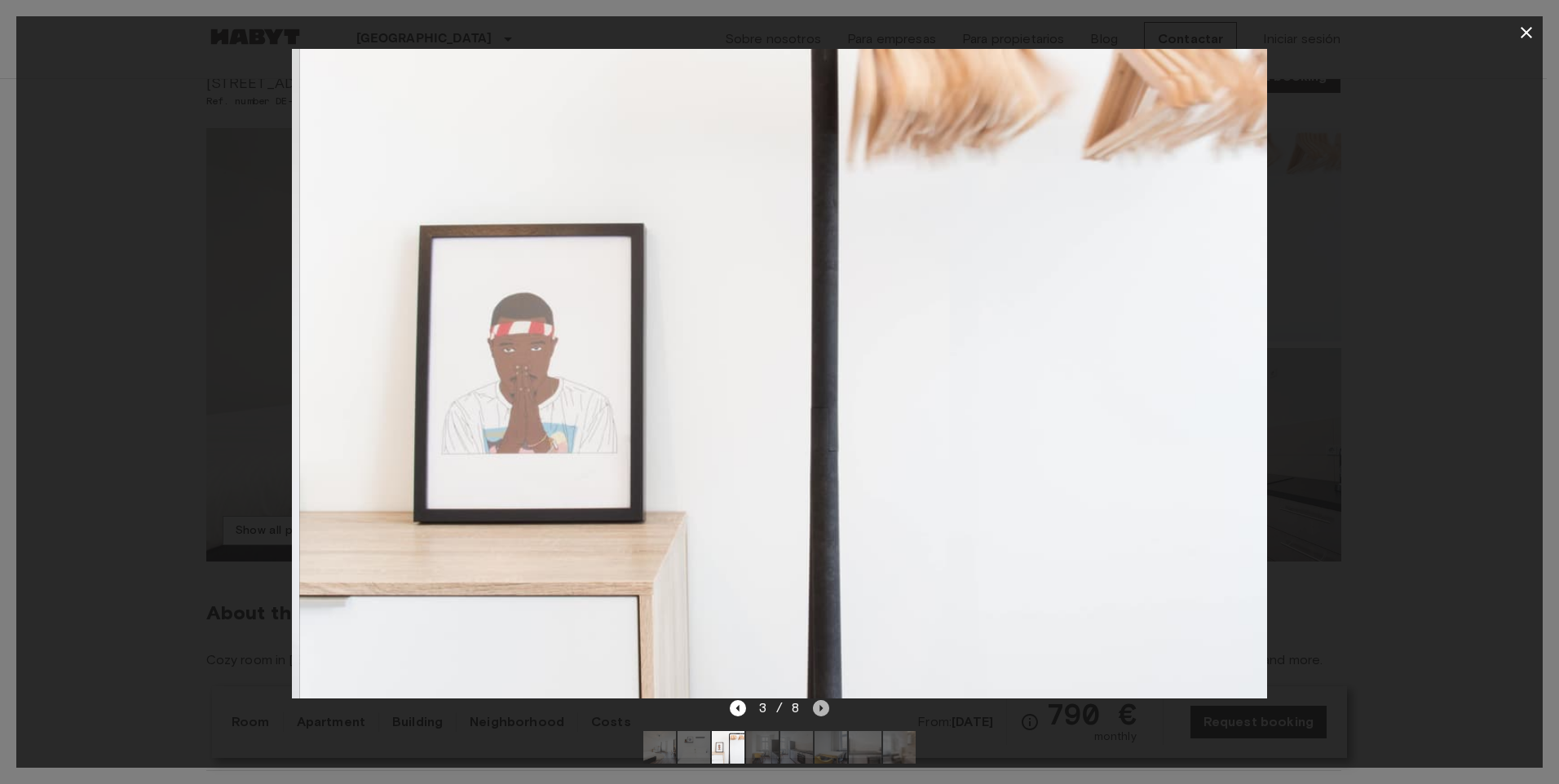
click at [823, 703] on icon "Next image" at bounding box center [821, 708] width 16 height 16
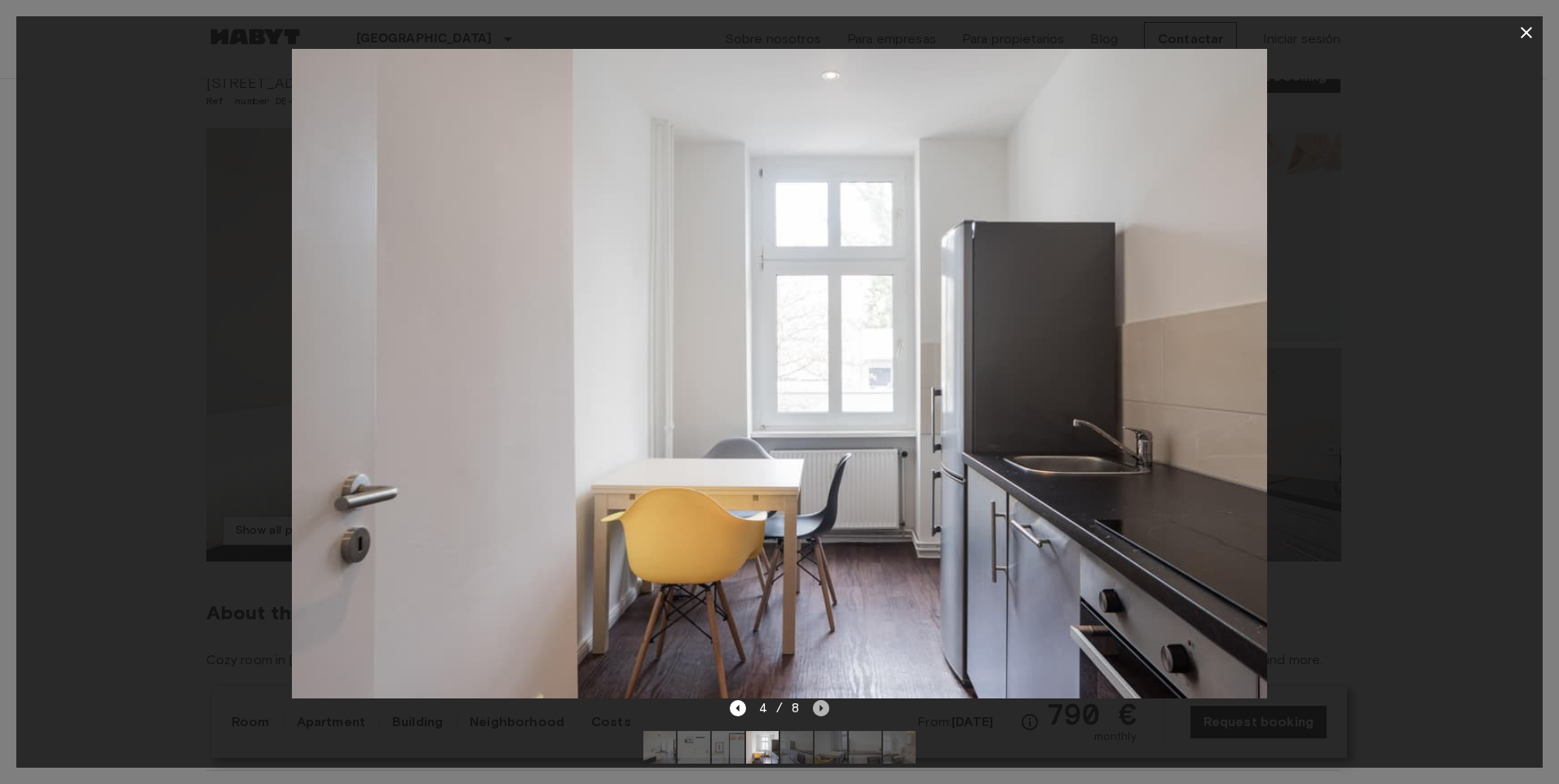
click at [822, 714] on icon "Next image" at bounding box center [821, 708] width 16 height 16
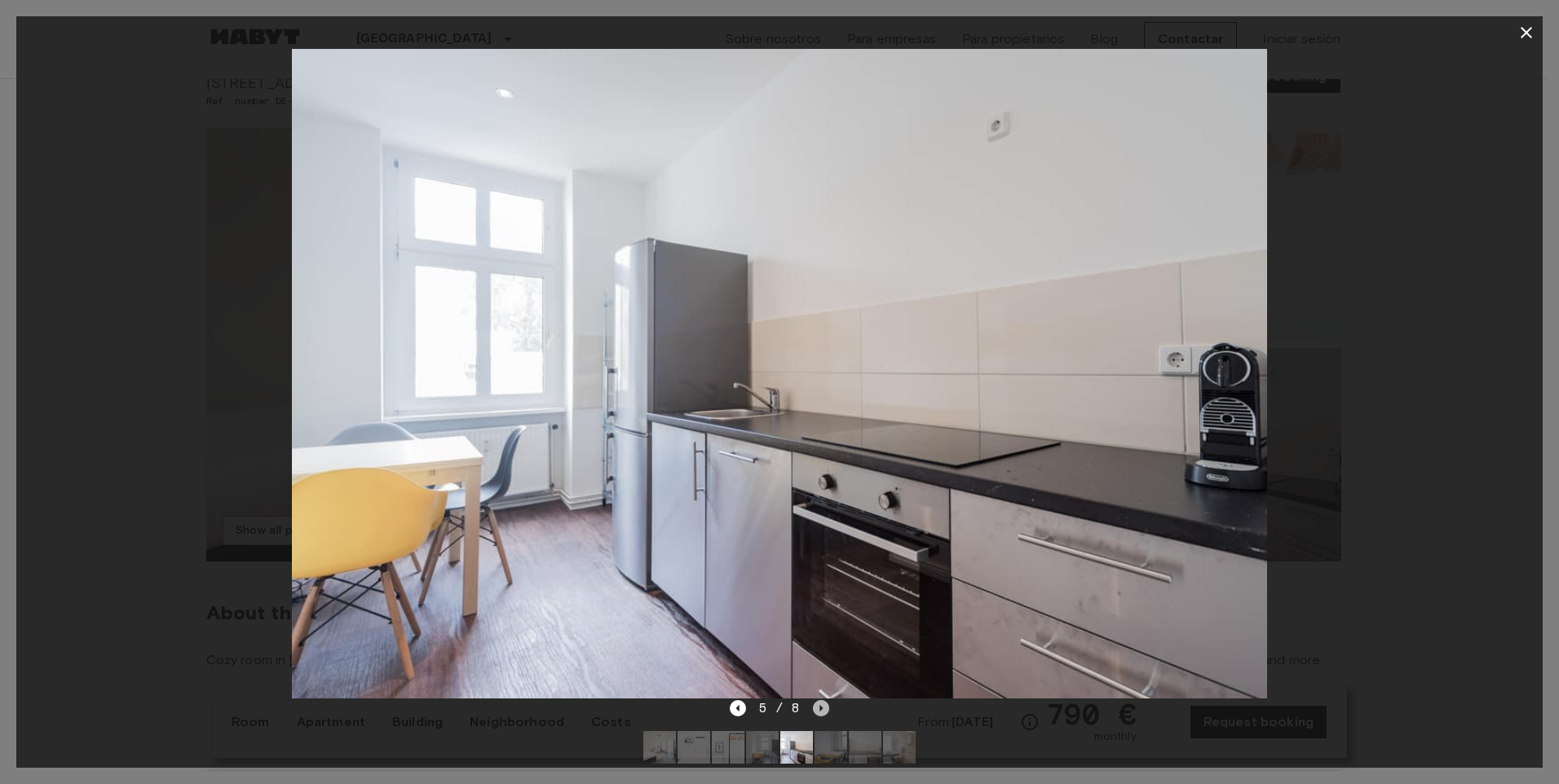
click at [822, 714] on icon "Next image" at bounding box center [821, 708] width 16 height 16
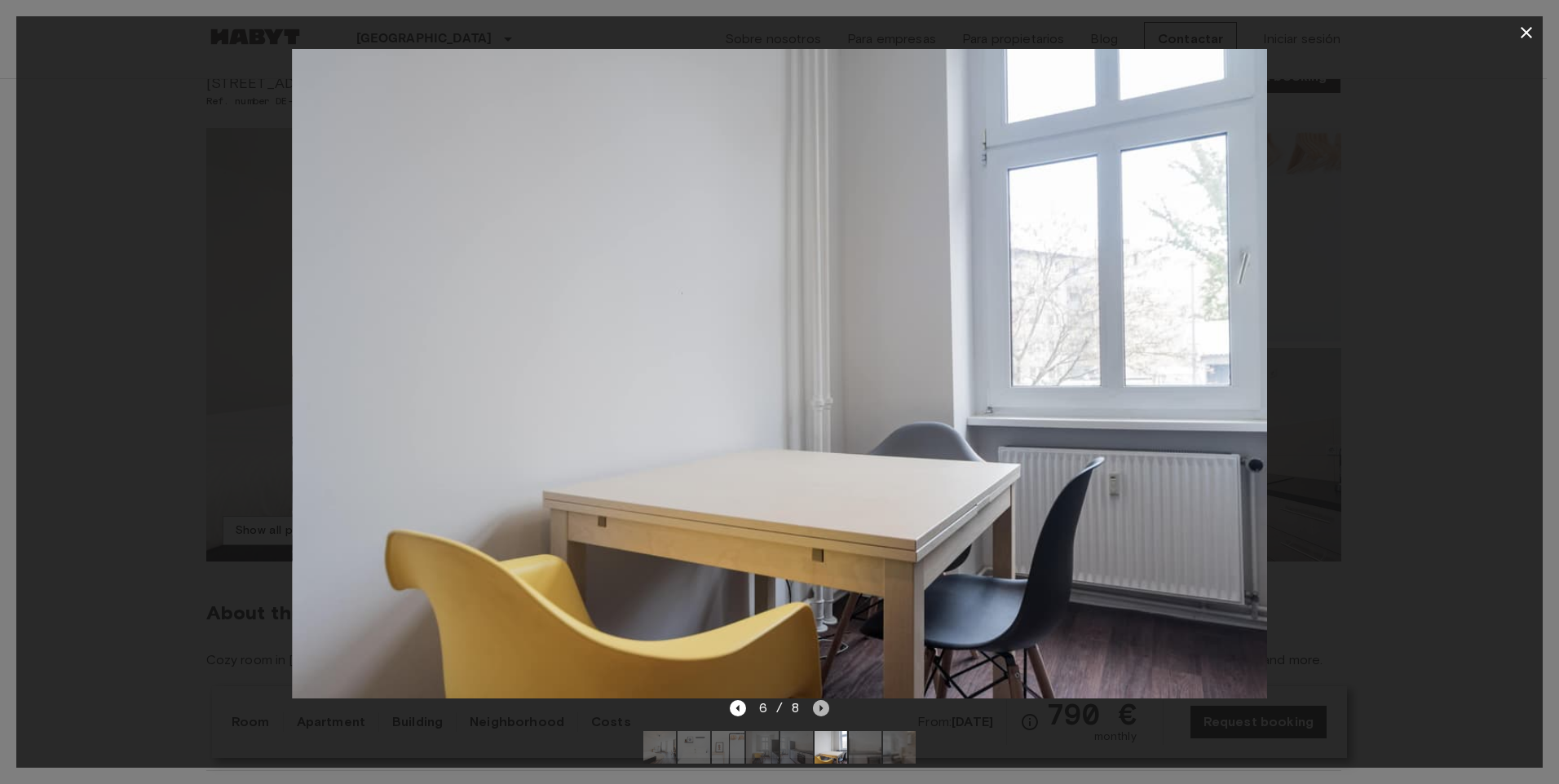
click at [822, 714] on icon "Next image" at bounding box center [821, 708] width 16 height 16
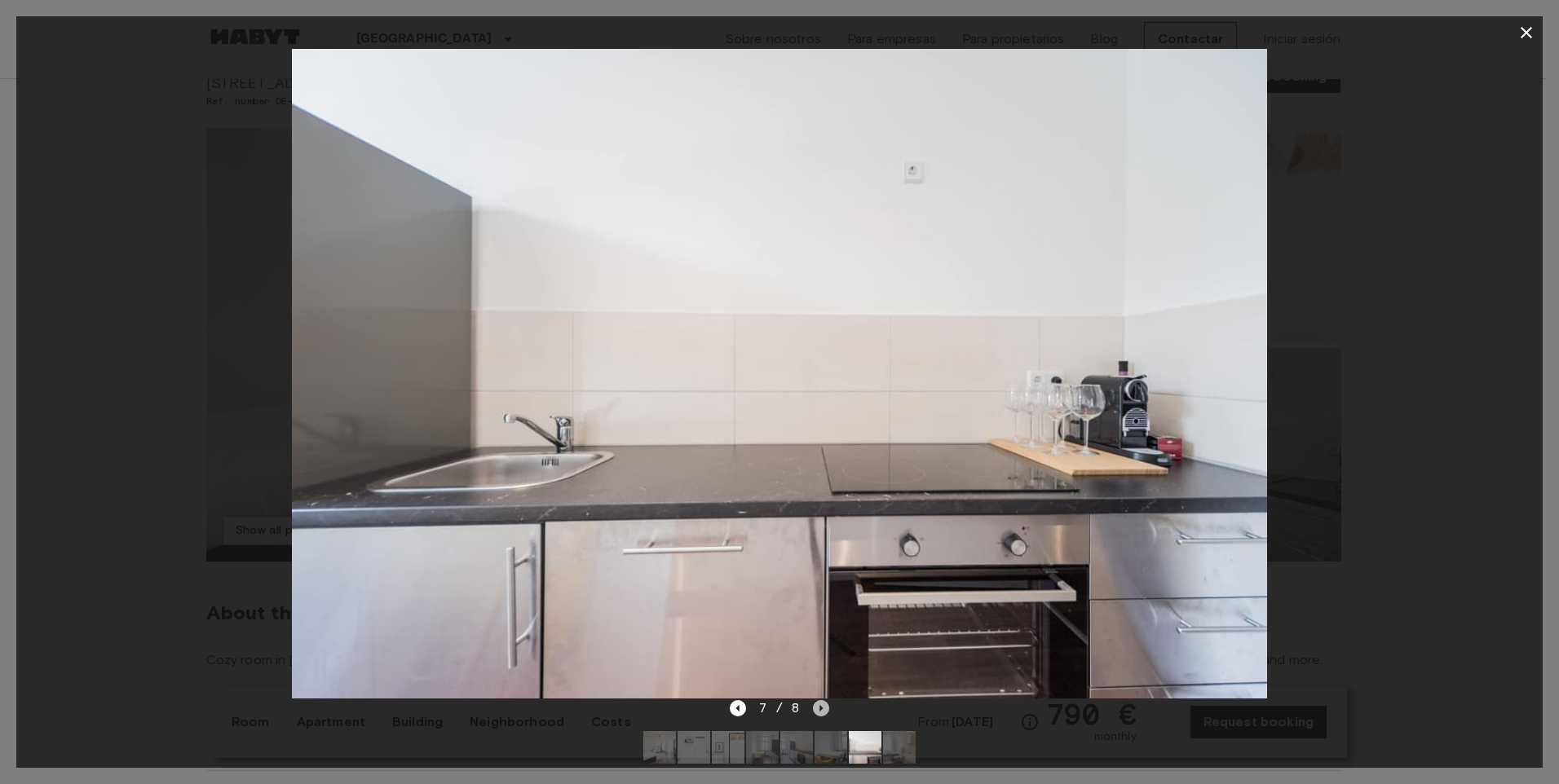
click at [822, 714] on icon "Next image" at bounding box center [821, 708] width 16 height 16
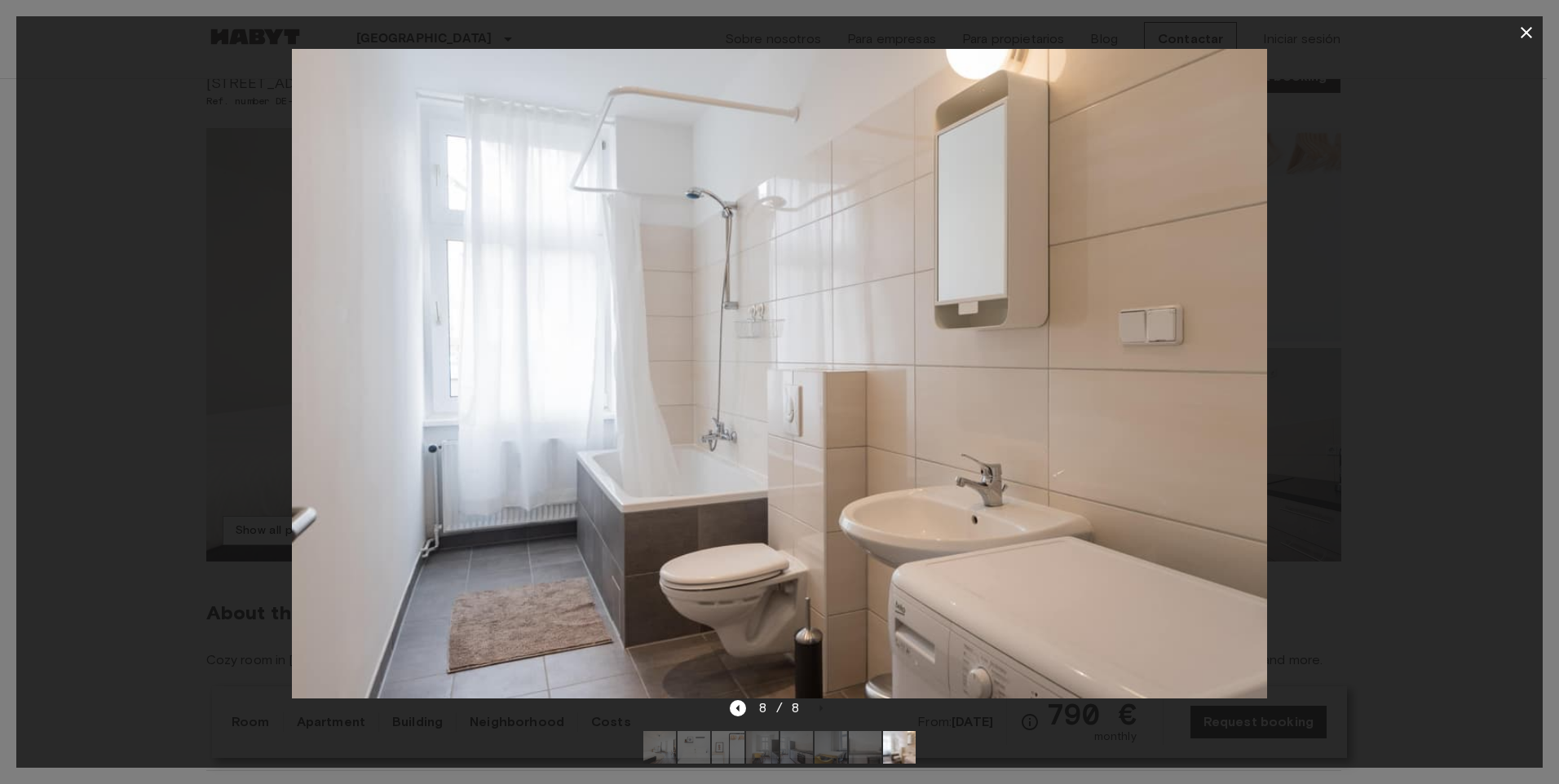
click at [1523, 36] on icon "button" at bounding box center [1526, 32] width 11 height 11
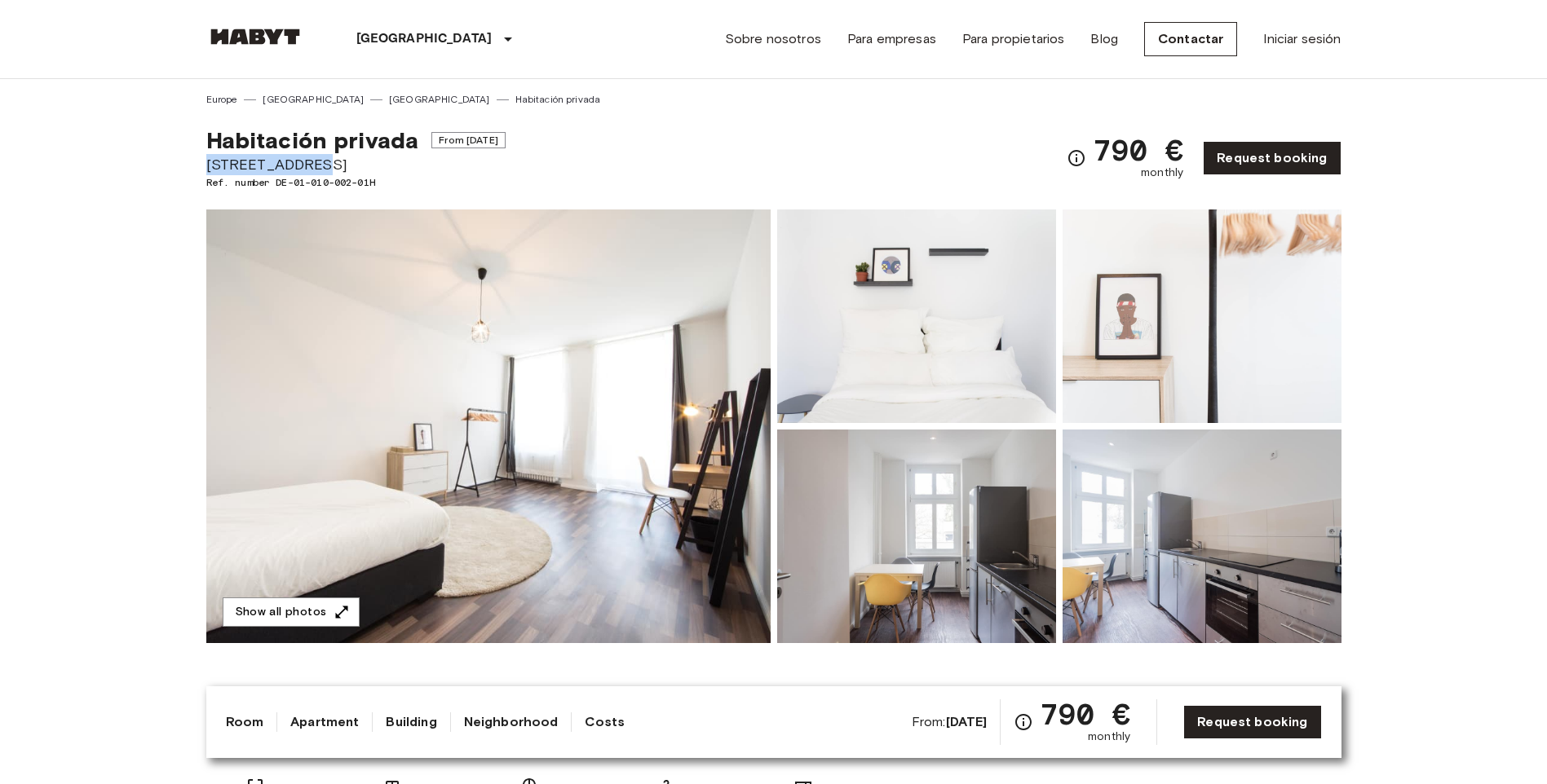
drag, startPoint x: 314, startPoint y: 161, endPoint x: 197, endPoint y: 166, distance: 117.1
drag, startPoint x: 197, startPoint y: 166, endPoint x: 222, endPoint y: 168, distance: 25.1
copy span "Donaustraße 39"
click at [542, 460] on img at bounding box center [488, 427] width 564 height 433
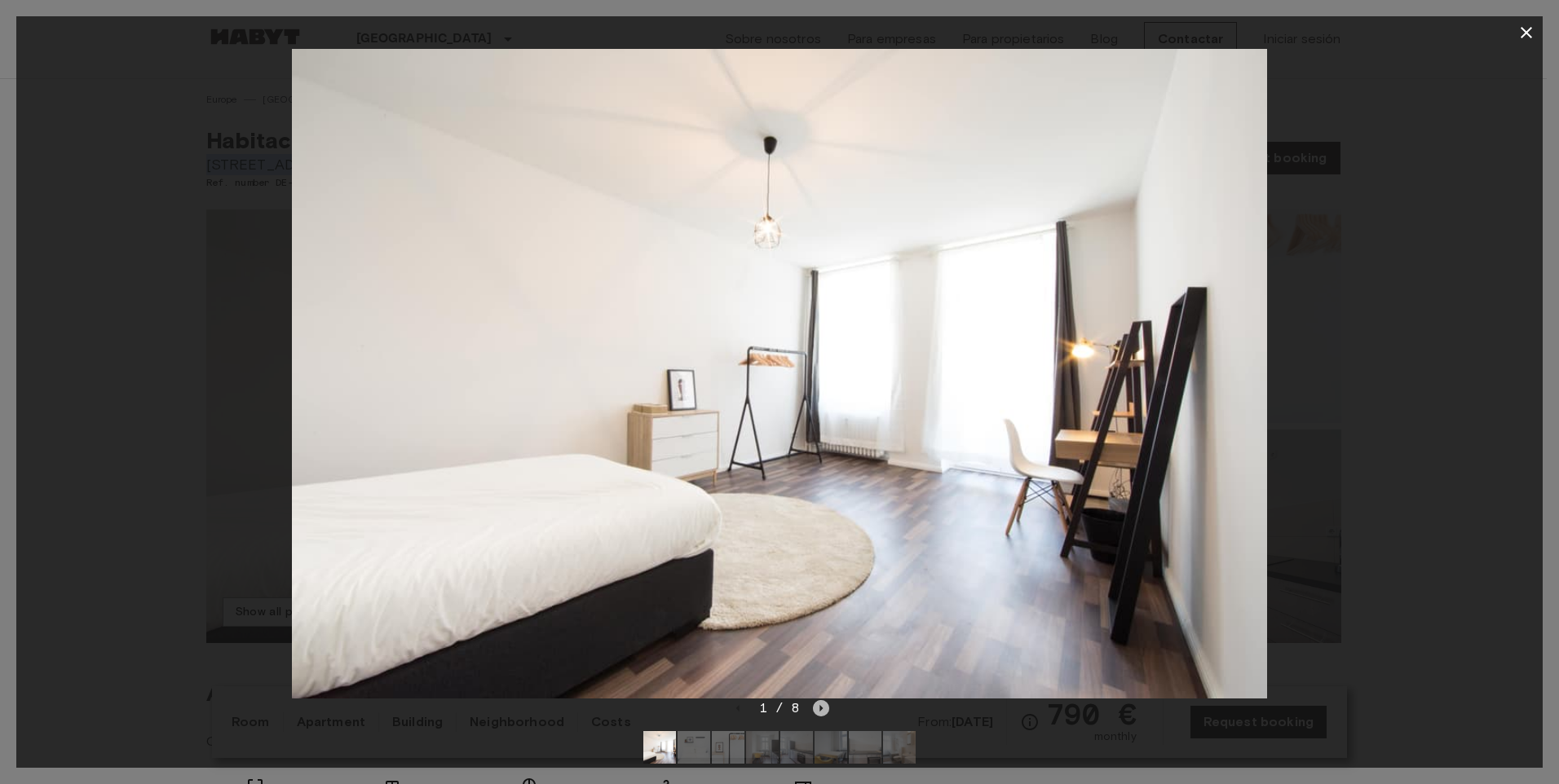
click at [814, 703] on icon "Next image" at bounding box center [821, 708] width 16 height 16
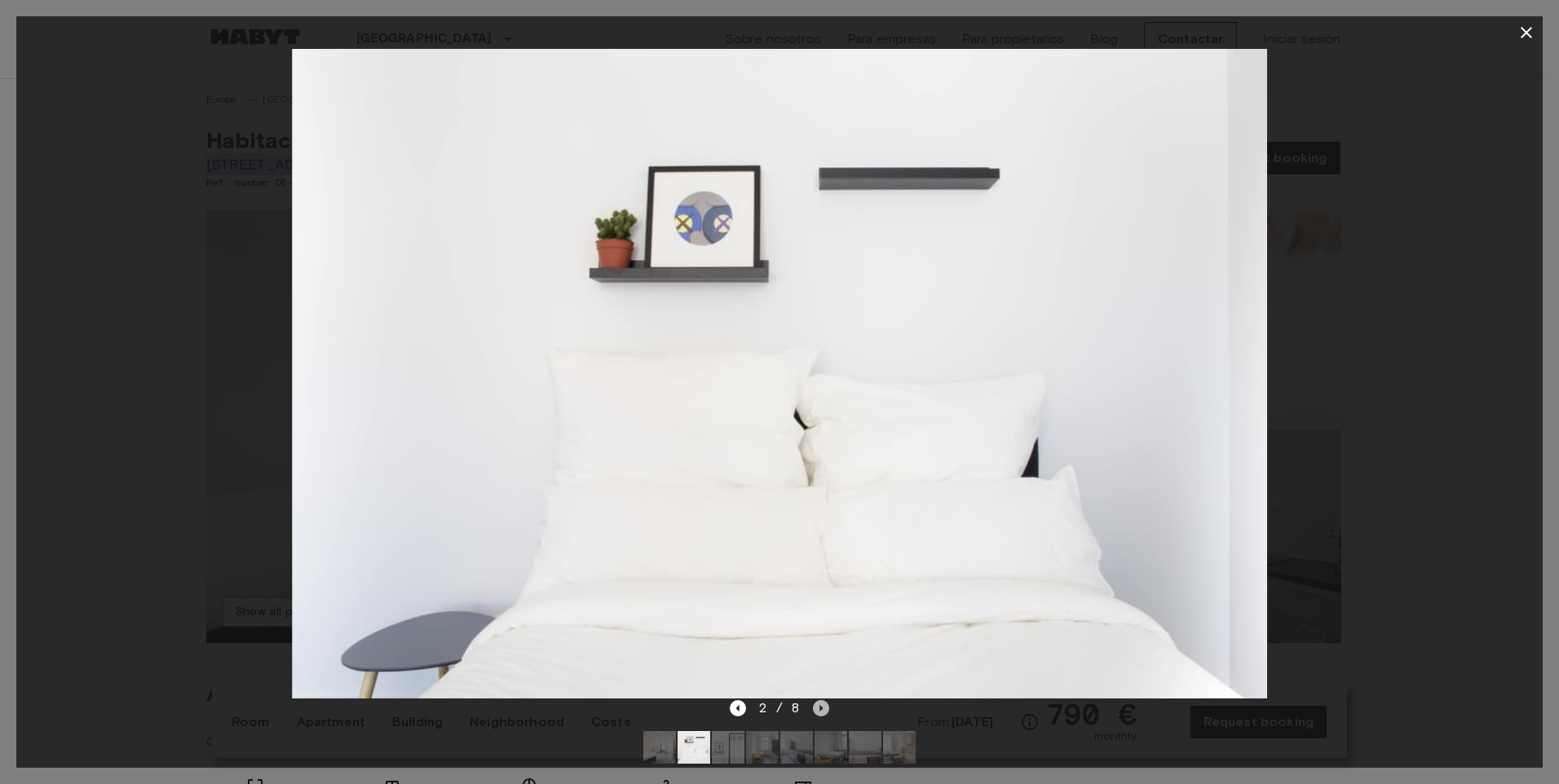
click at [814, 703] on icon "Next image" at bounding box center [821, 708] width 16 height 16
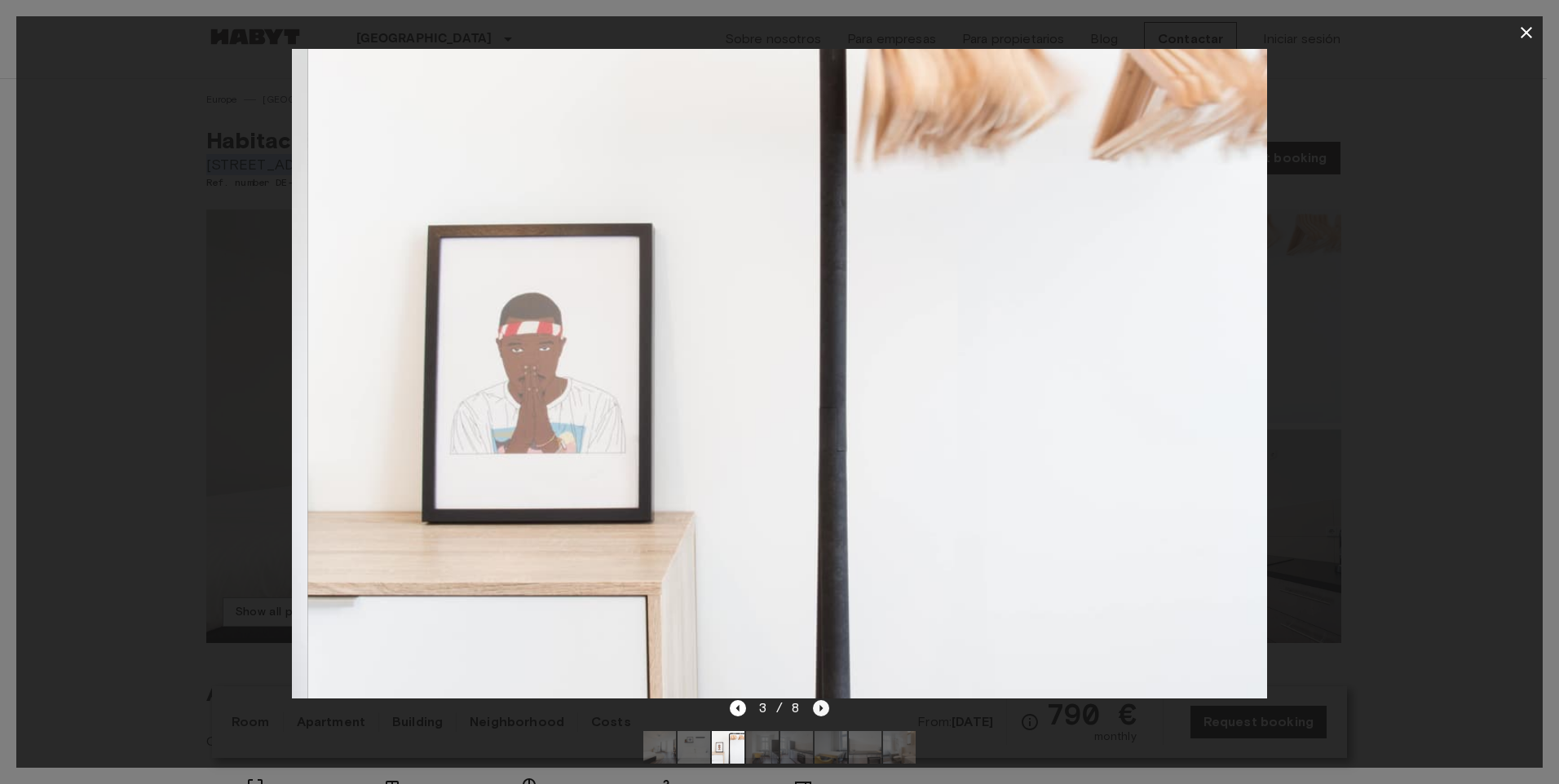
click at [814, 703] on icon "Next image" at bounding box center [821, 708] width 16 height 16
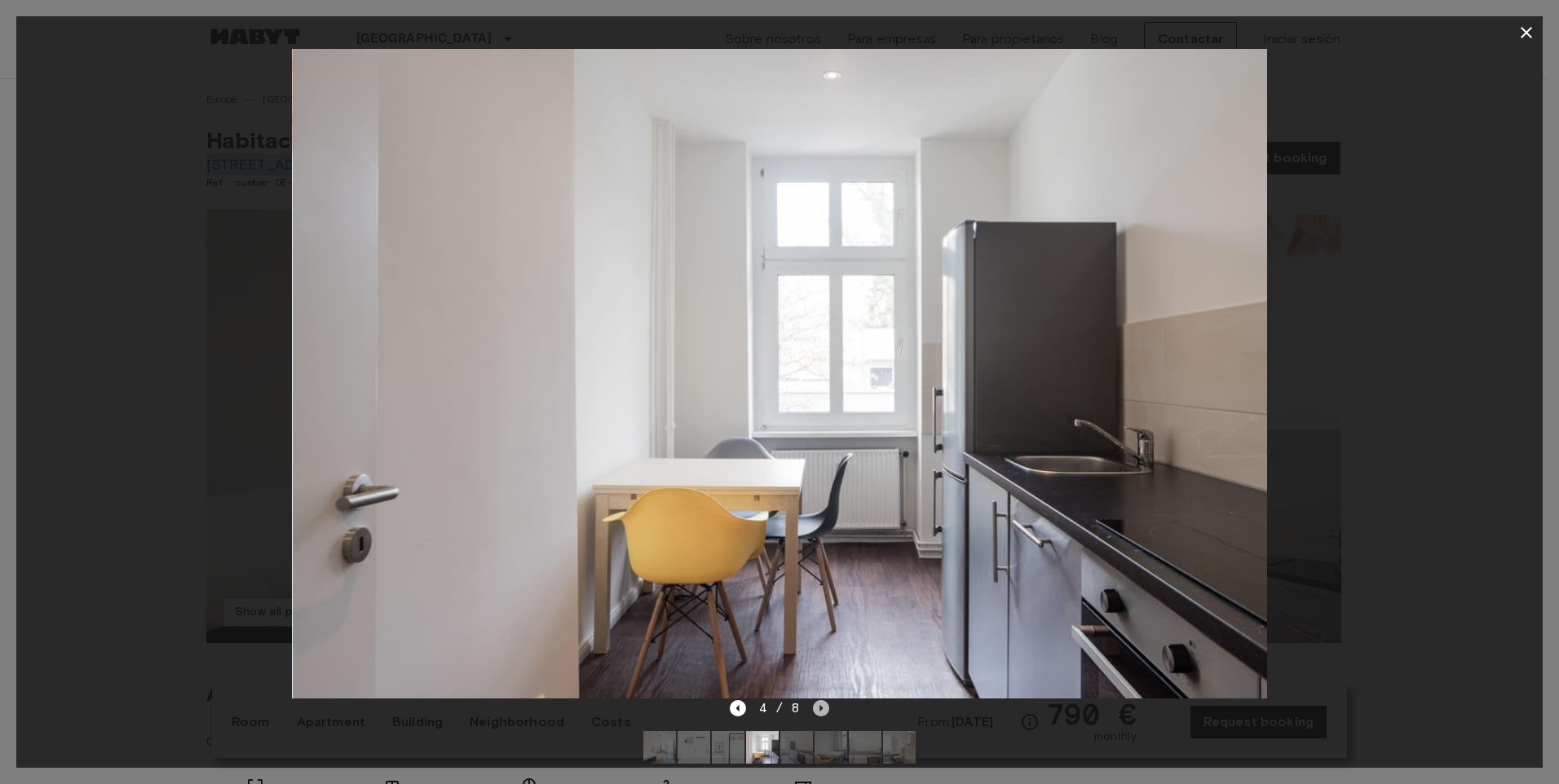
click at [814, 703] on icon "Next image" at bounding box center [821, 708] width 16 height 16
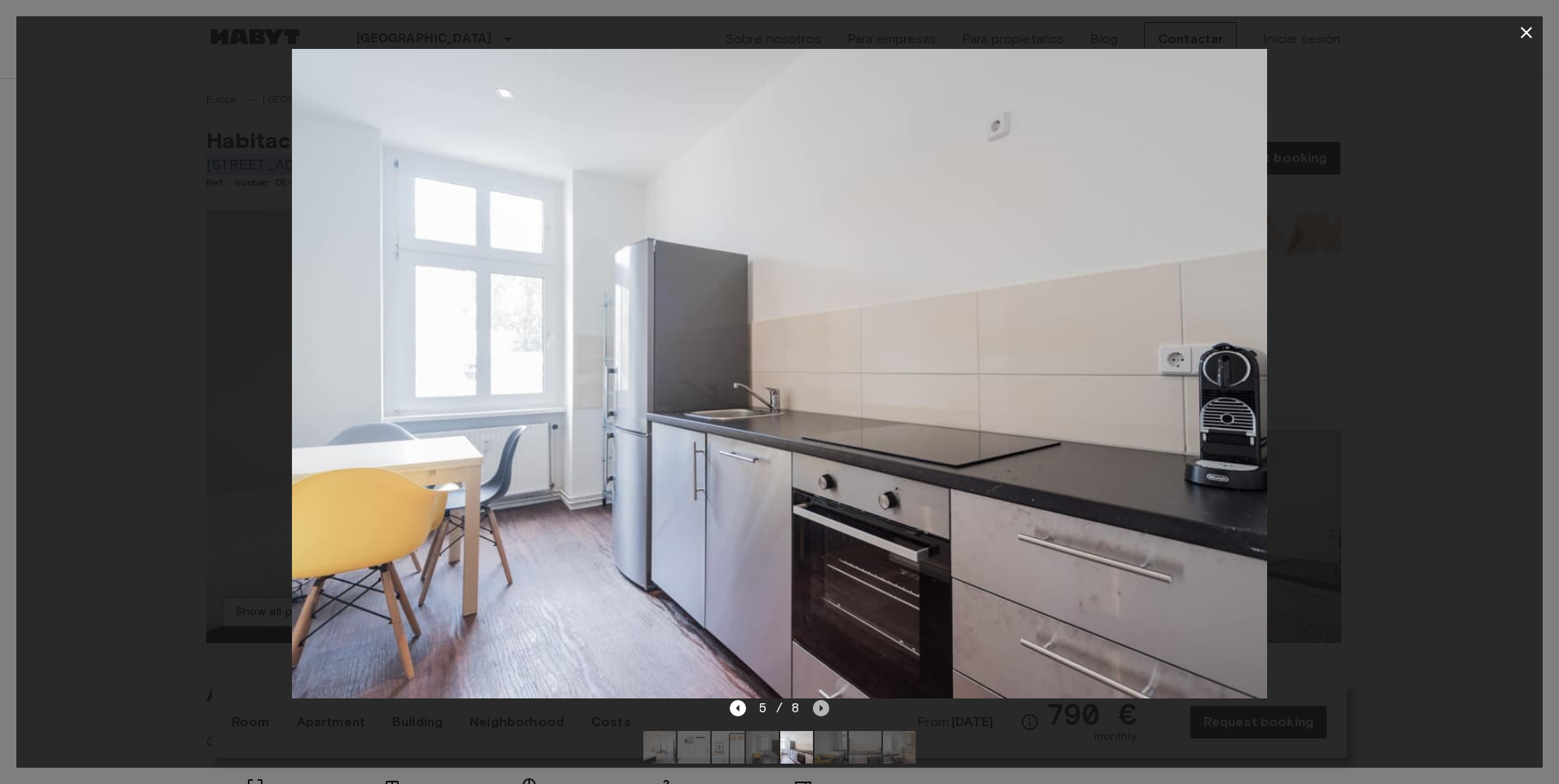
click at [814, 703] on icon "Next image" at bounding box center [821, 708] width 16 height 16
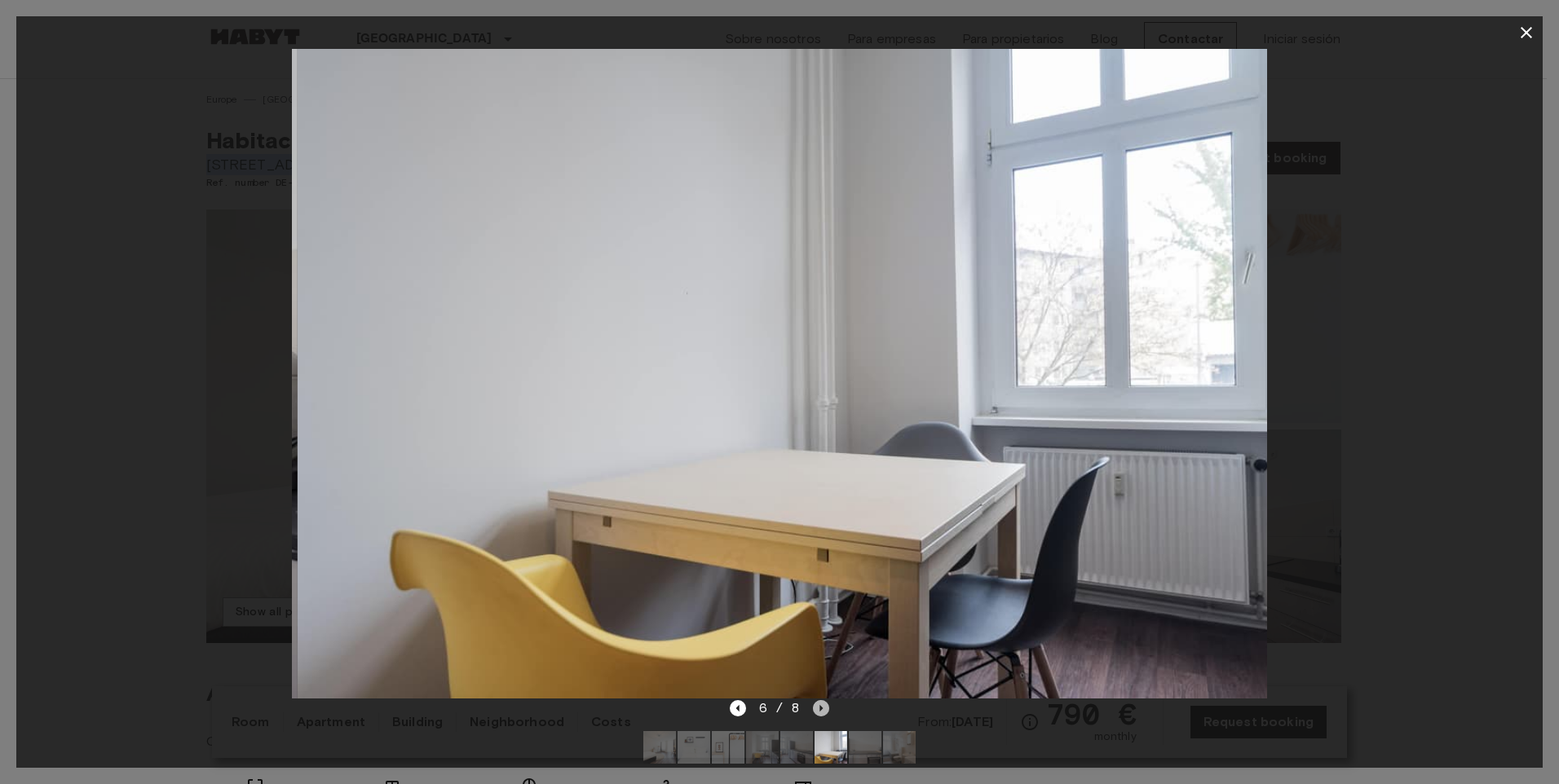
click at [814, 703] on icon "Next image" at bounding box center [821, 708] width 16 height 16
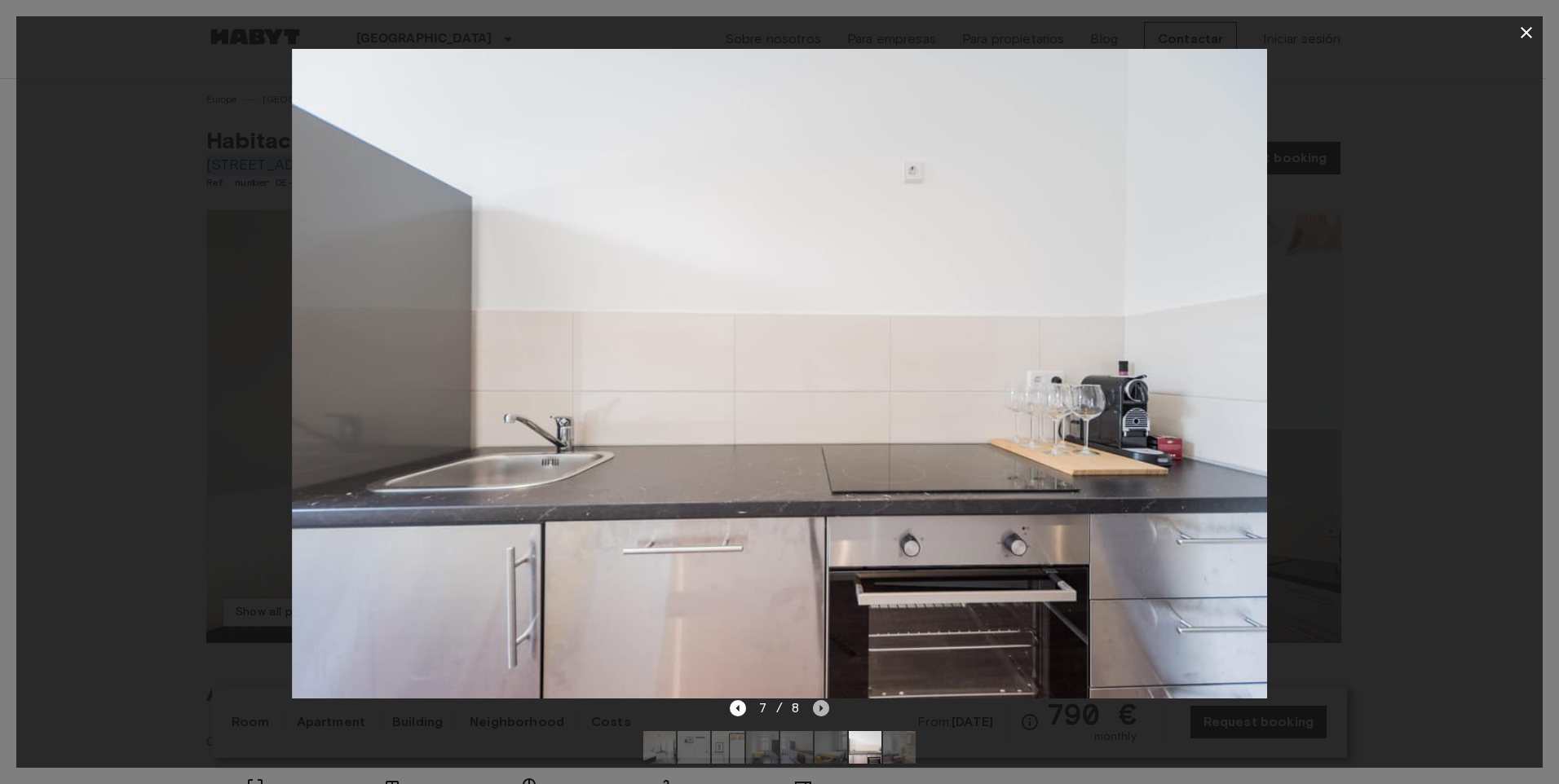
click at [814, 703] on icon "Next image" at bounding box center [821, 708] width 16 height 16
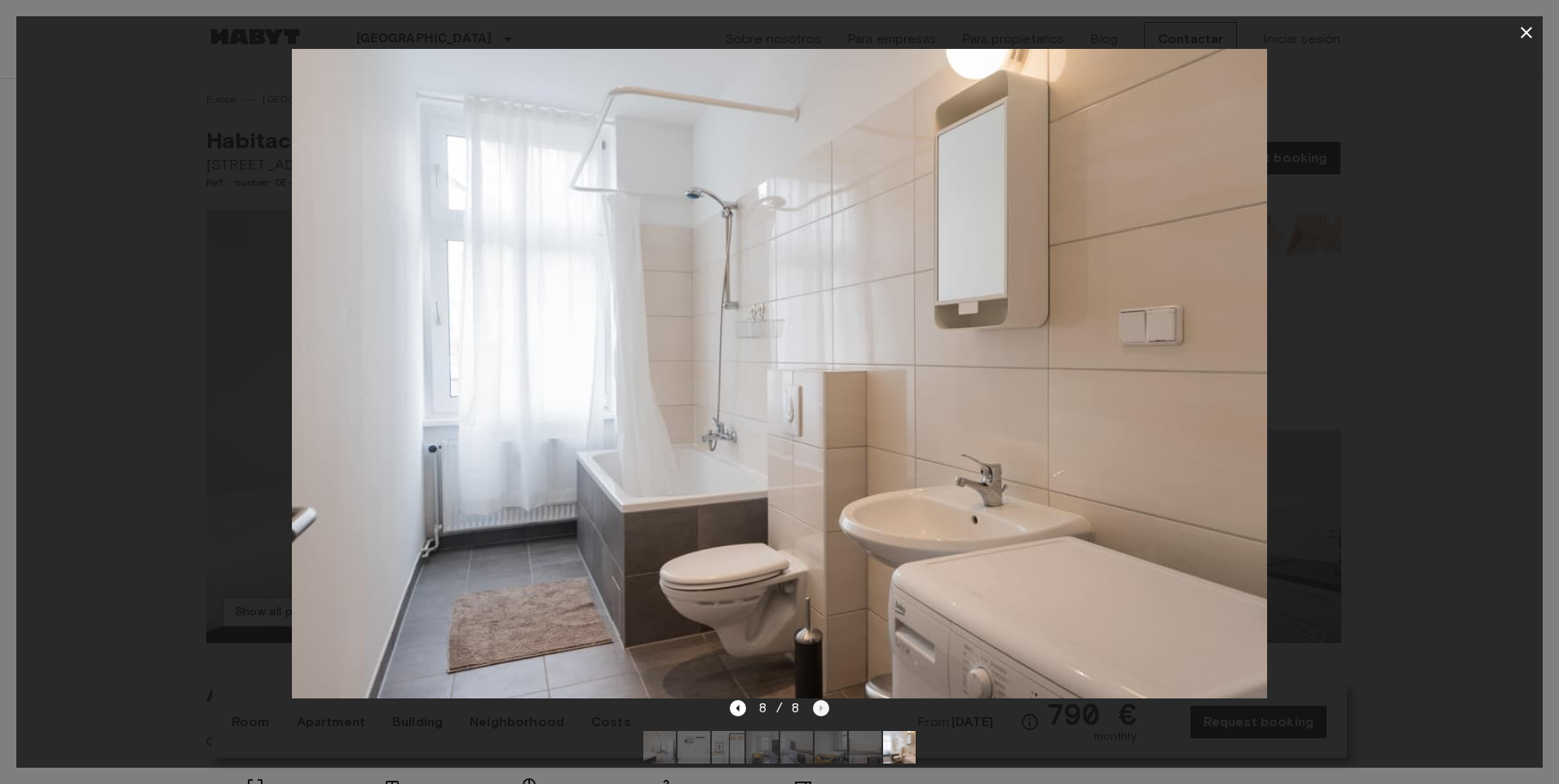
click at [814, 703] on div "8 / 8" at bounding box center [780, 708] width 100 height 20
click at [1523, 25] on icon "button" at bounding box center [1526, 32] width 20 height 20
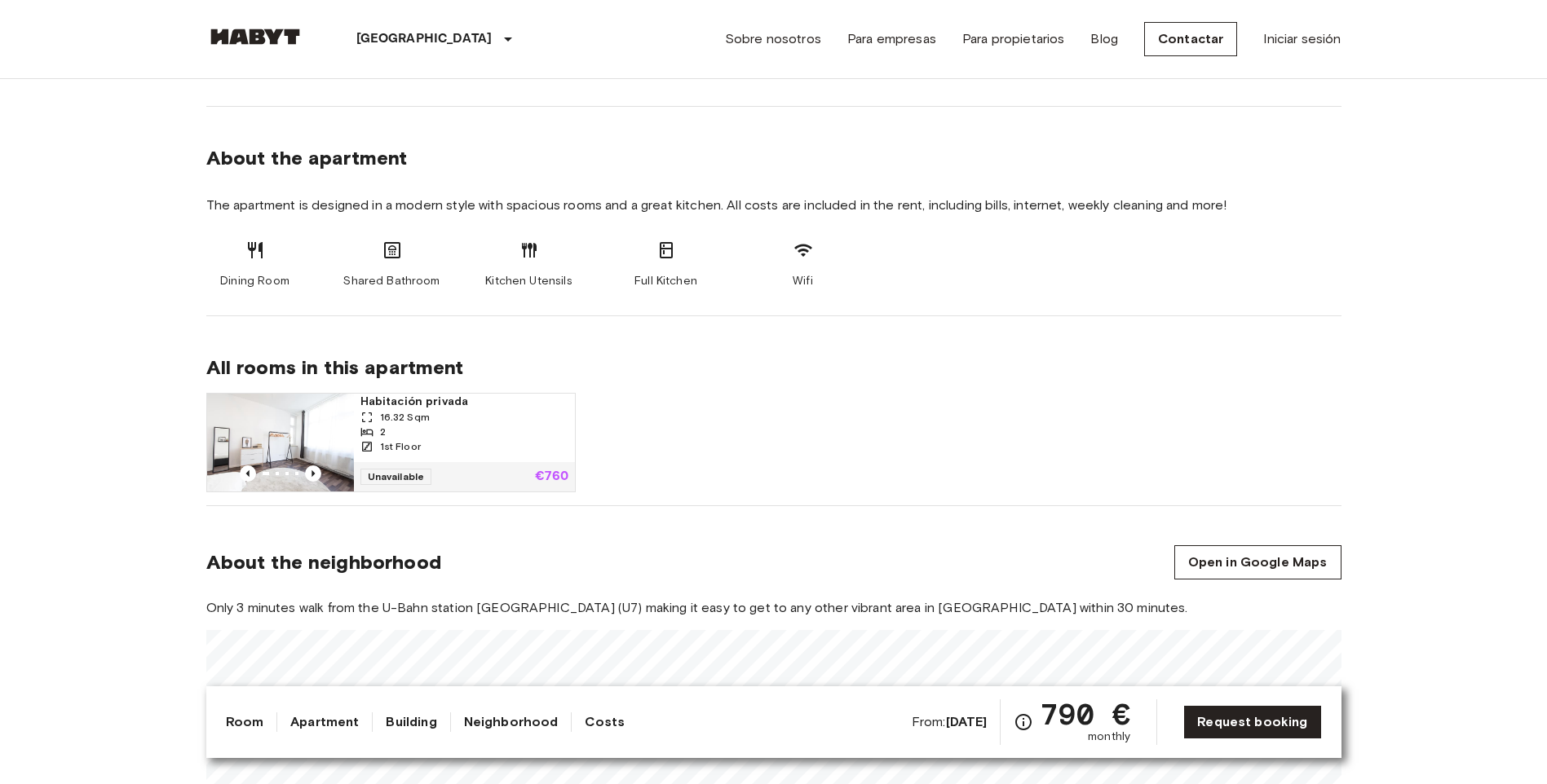
scroll to position [734, 0]
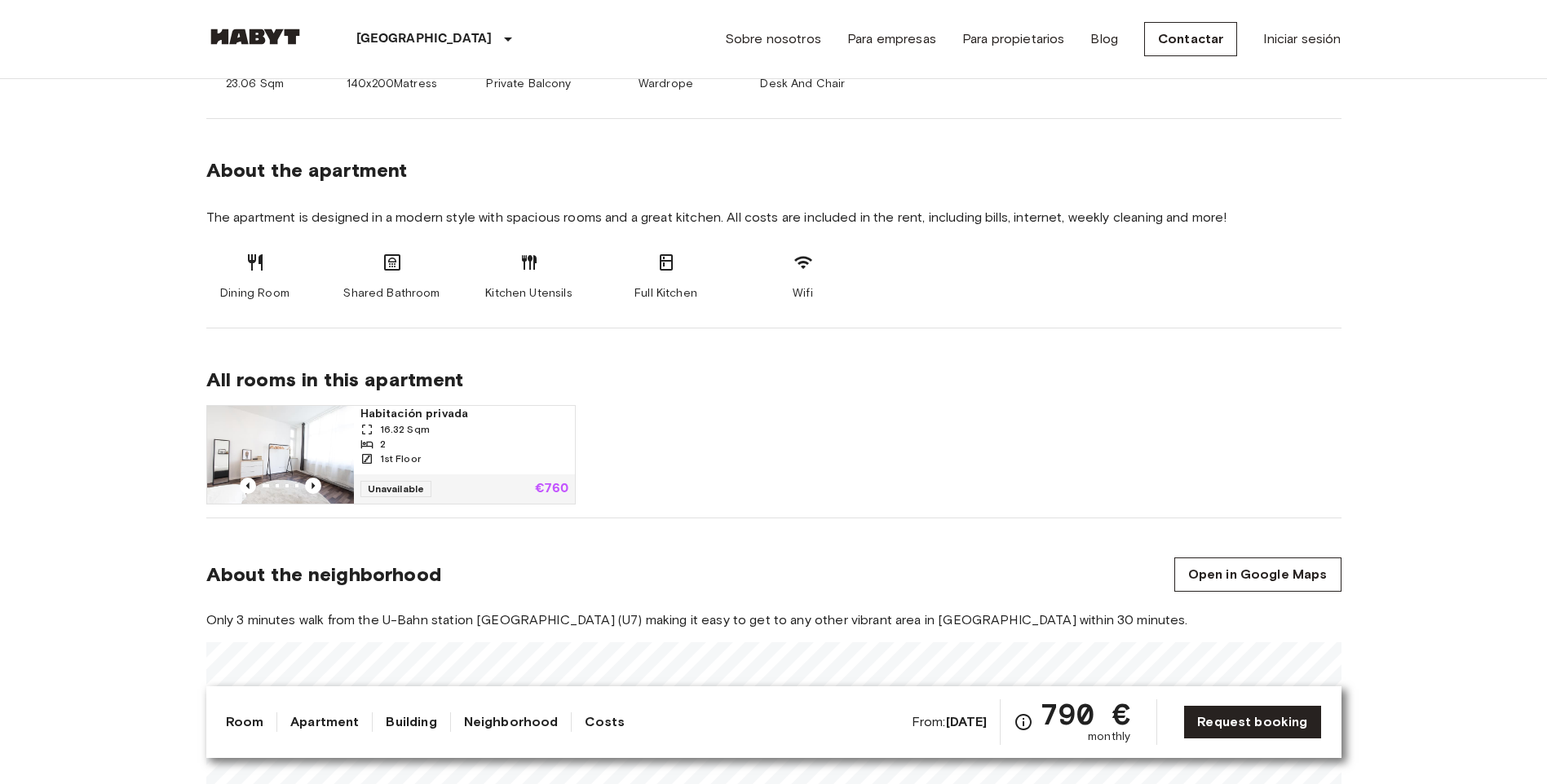
click at [317, 447] on img at bounding box center [281, 454] width 147 height 98
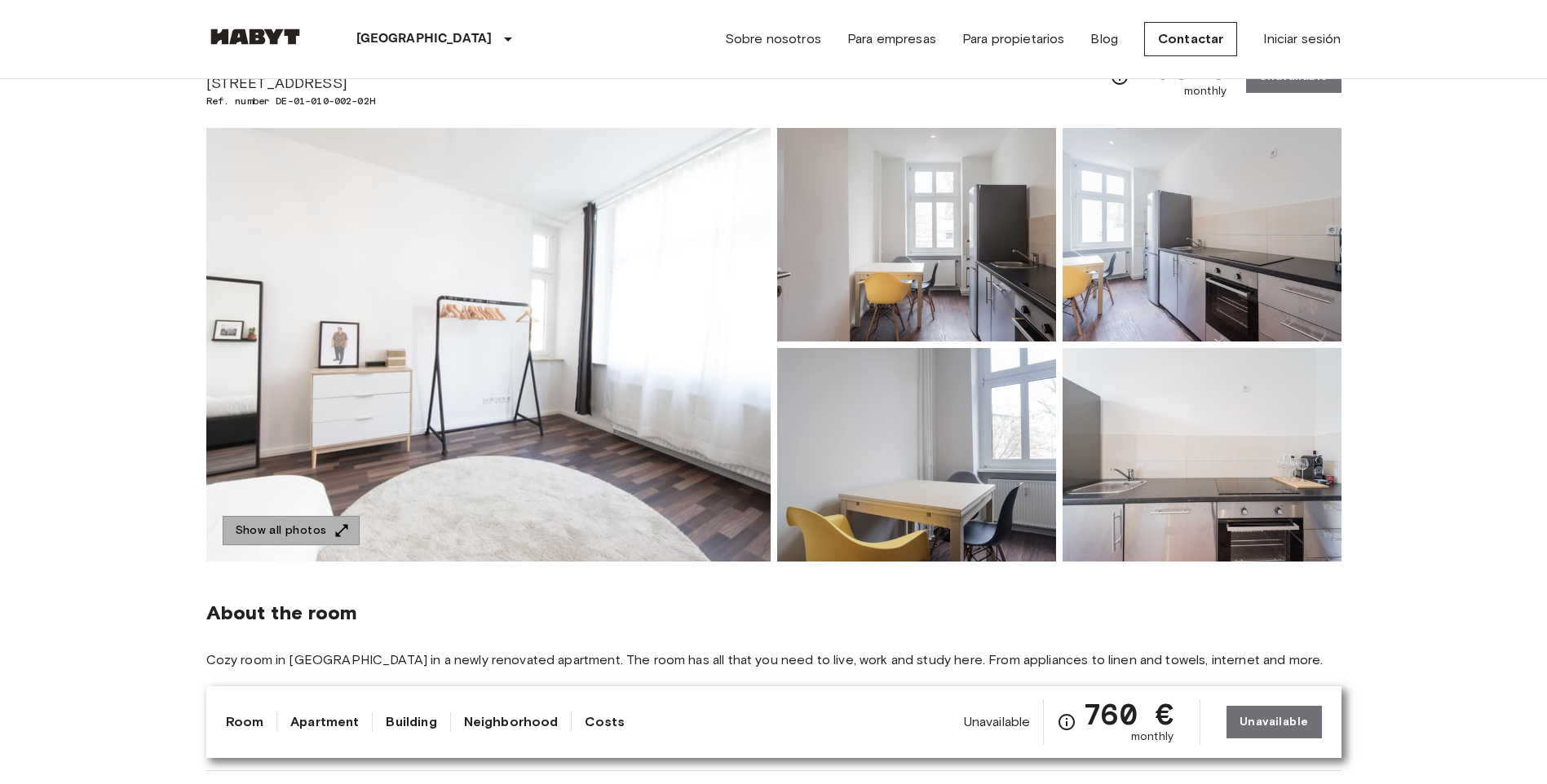
click at [301, 519] on button "Show all photos" at bounding box center [291, 531] width 137 height 30
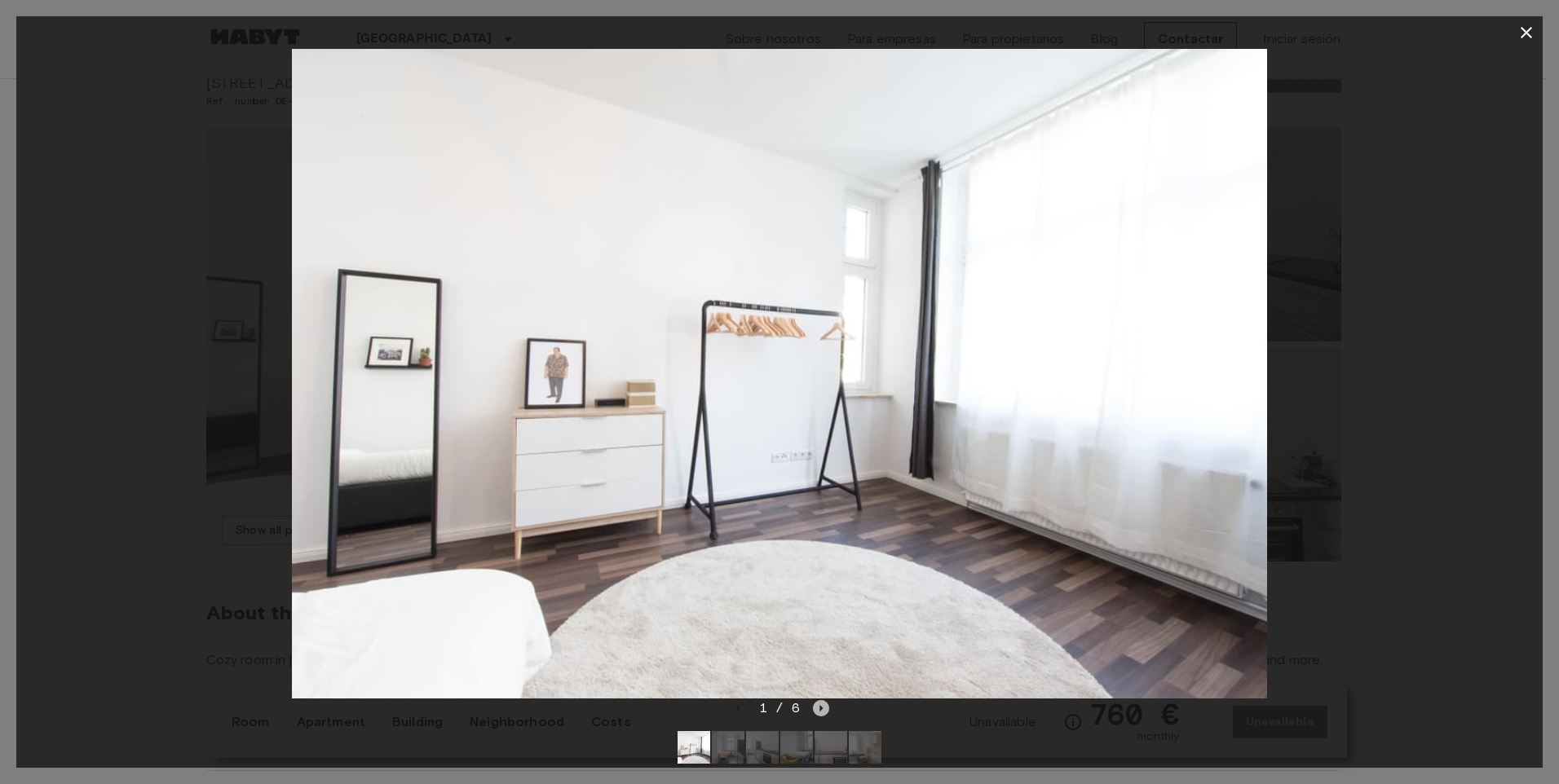
click at [817, 708] on icon "Next image" at bounding box center [821, 708] width 16 height 16
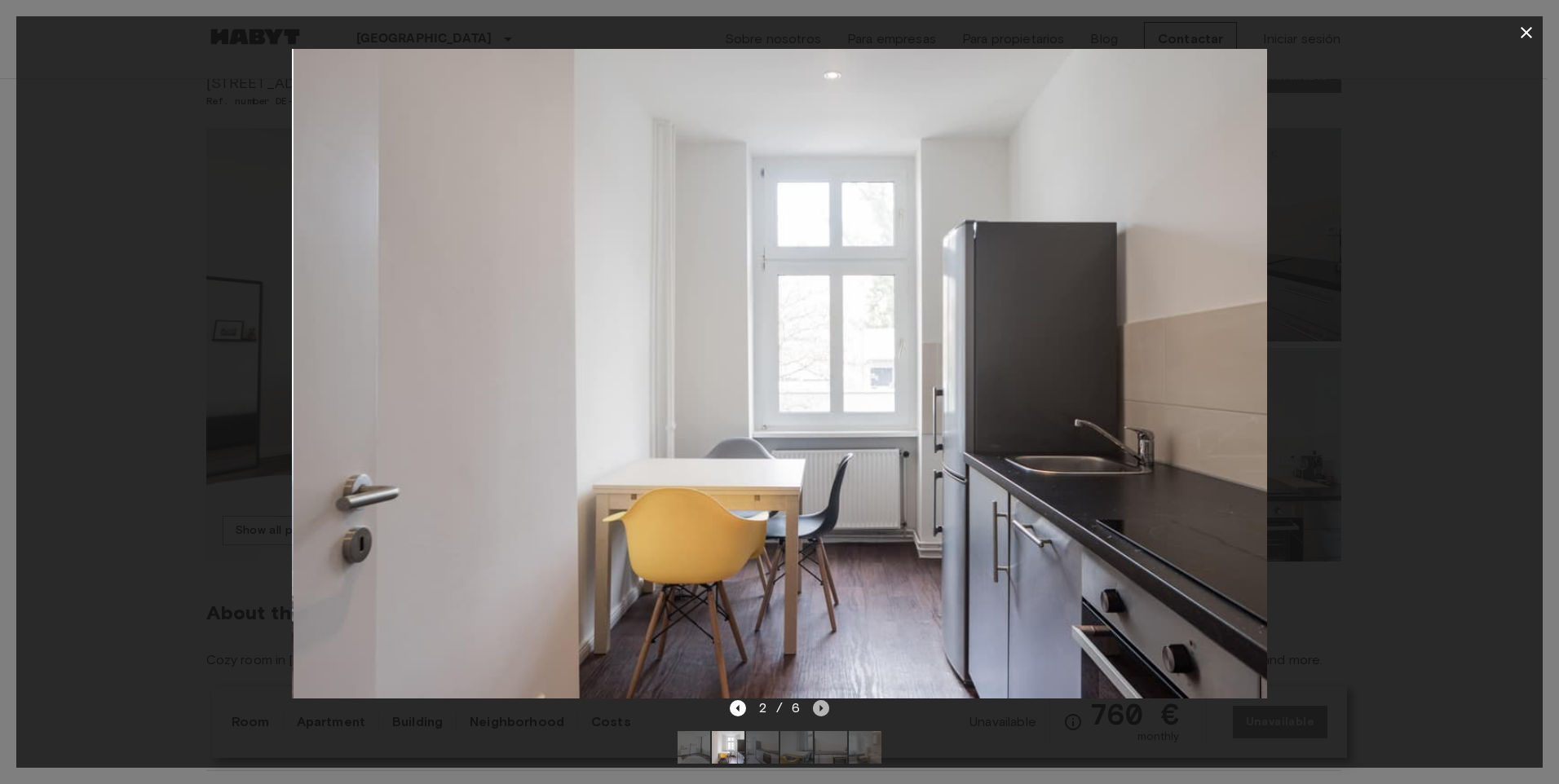
click at [817, 708] on icon "Next image" at bounding box center [821, 708] width 16 height 16
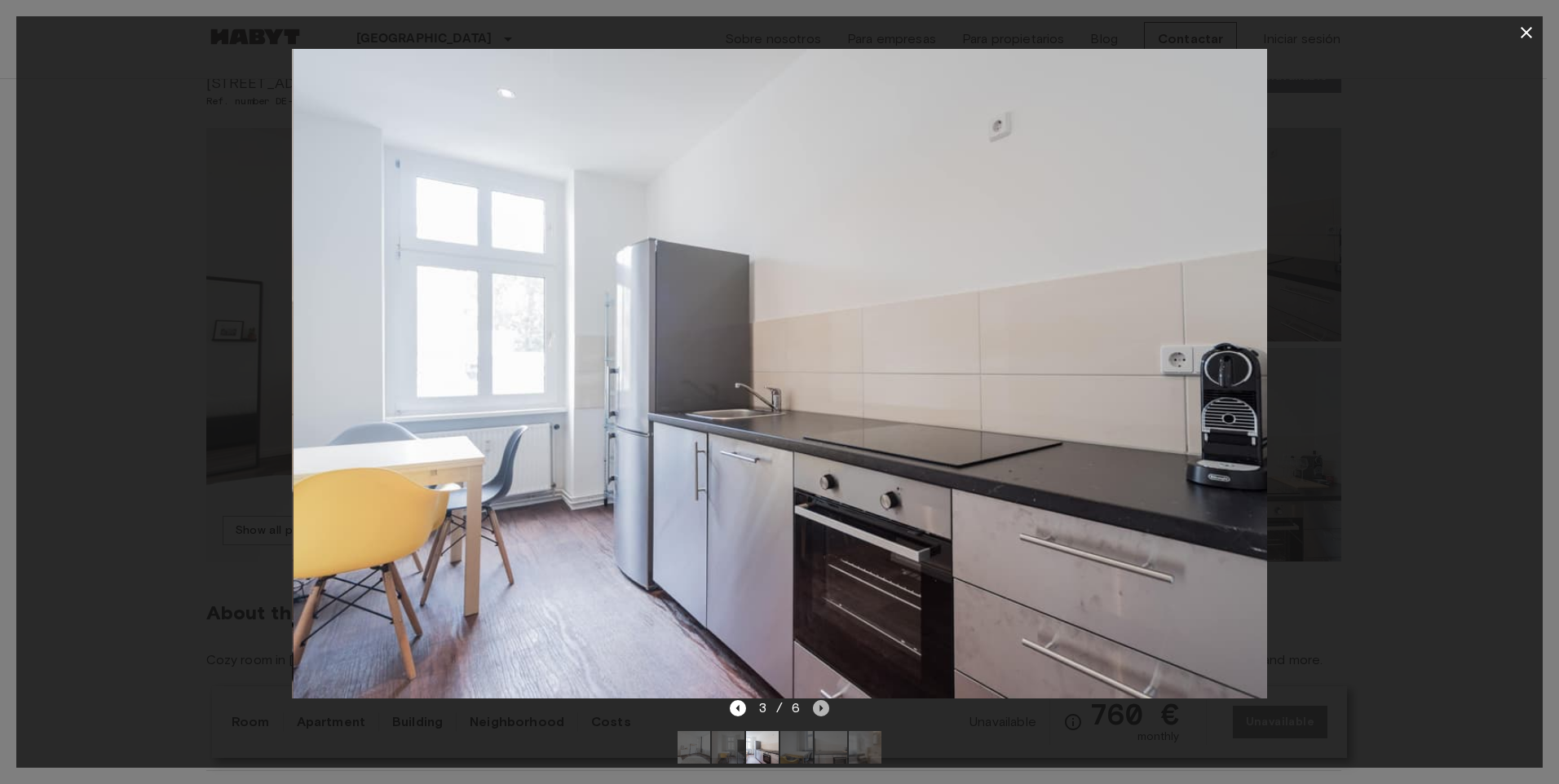
click at [817, 708] on icon "Next image" at bounding box center [821, 708] width 16 height 16
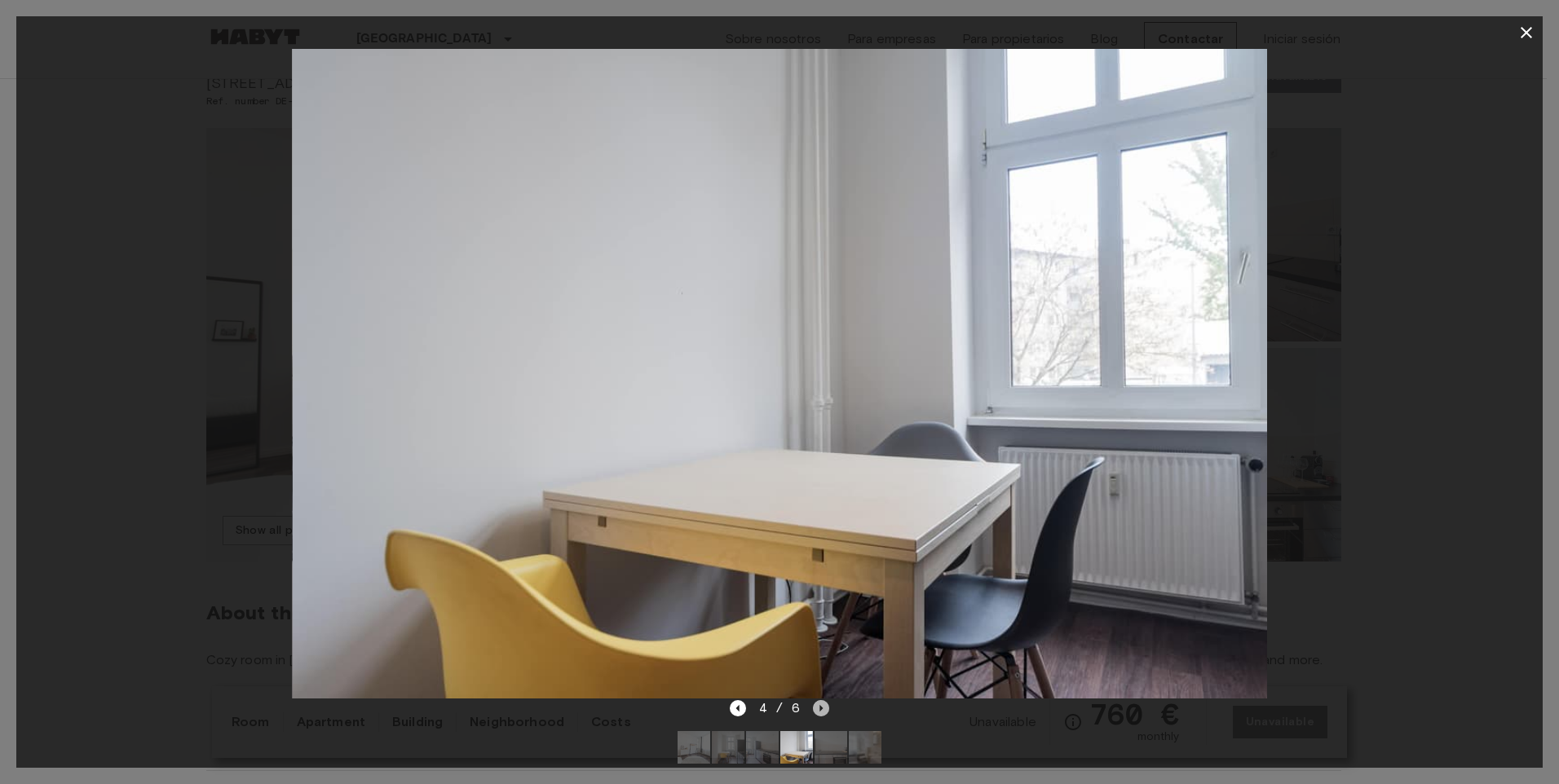
click at [817, 708] on icon "Next image" at bounding box center [821, 708] width 16 height 16
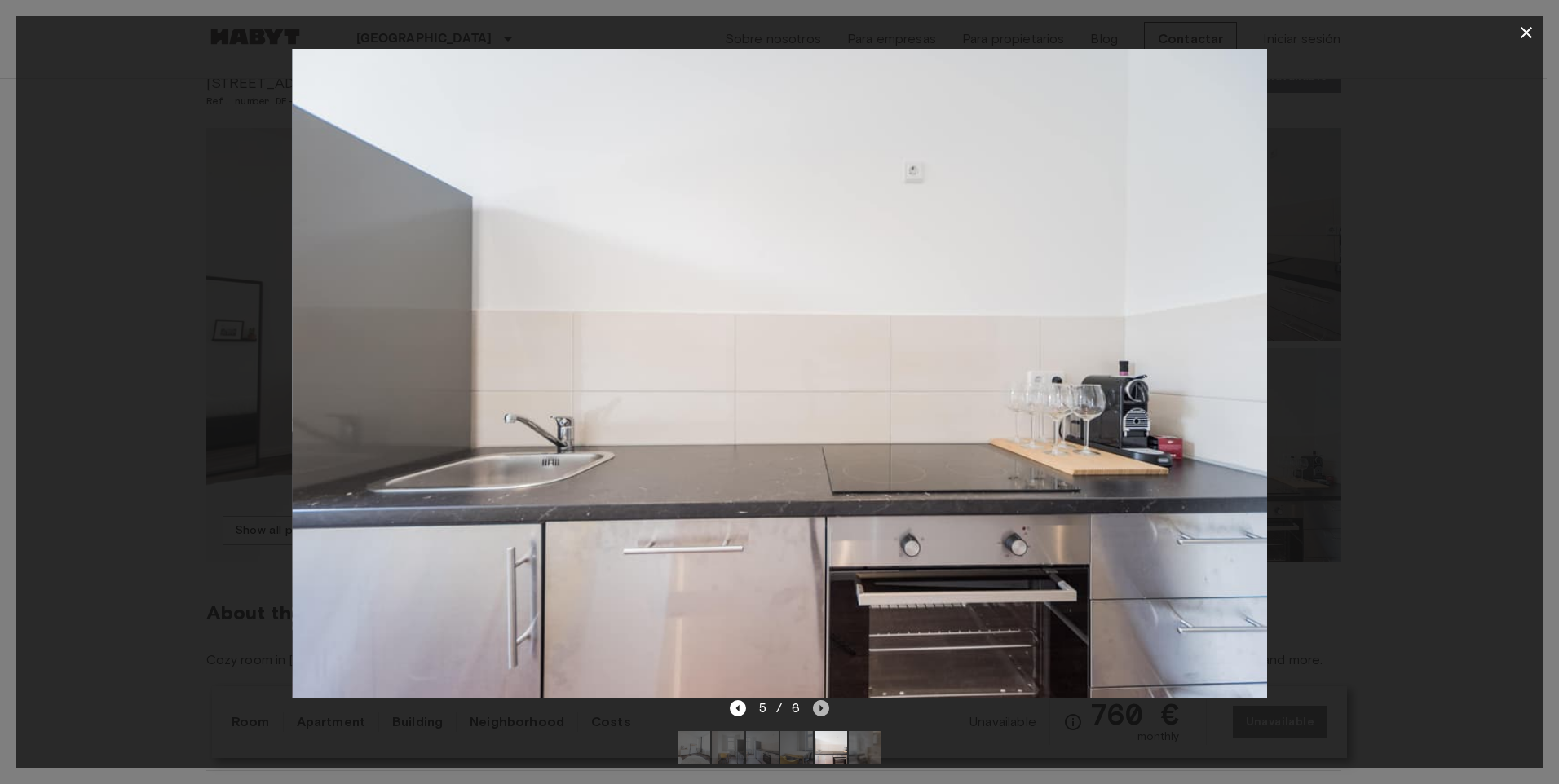
click at [817, 708] on icon "Next image" at bounding box center [821, 708] width 16 height 16
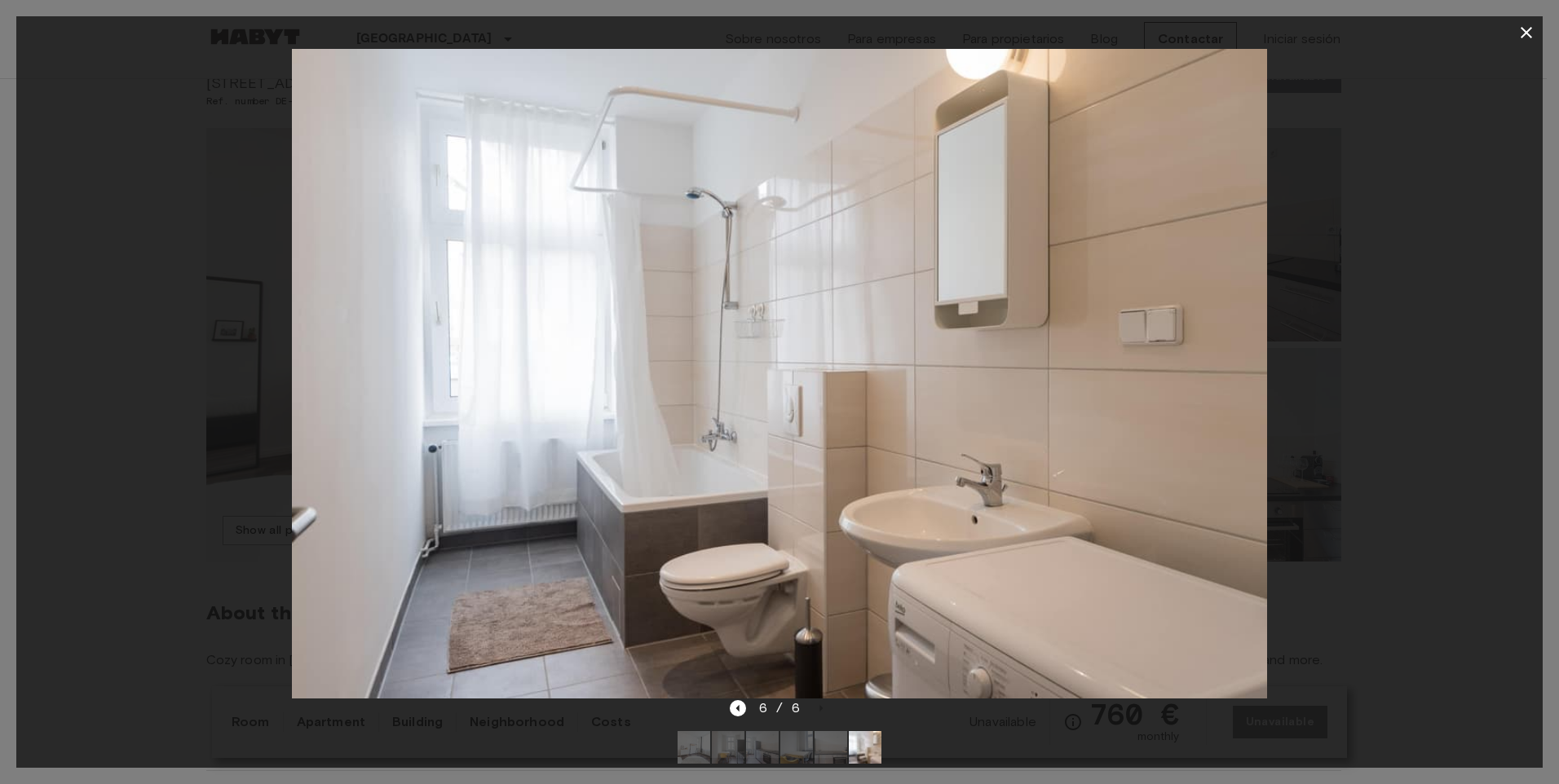
click at [1525, 29] on icon "button" at bounding box center [1526, 32] width 20 height 20
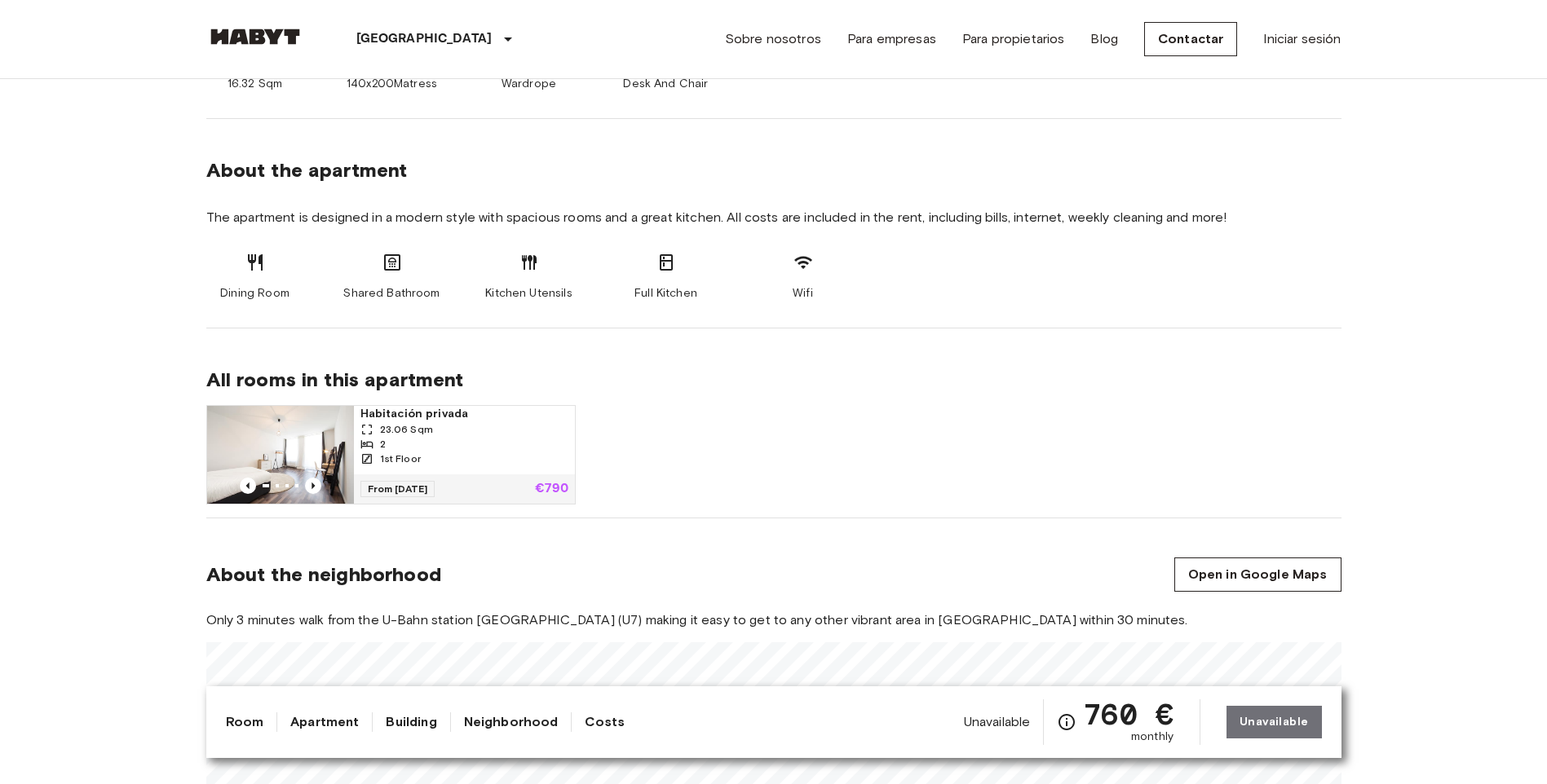
scroll to position [1059, 0]
